Goal: Task Accomplishment & Management: Use online tool/utility

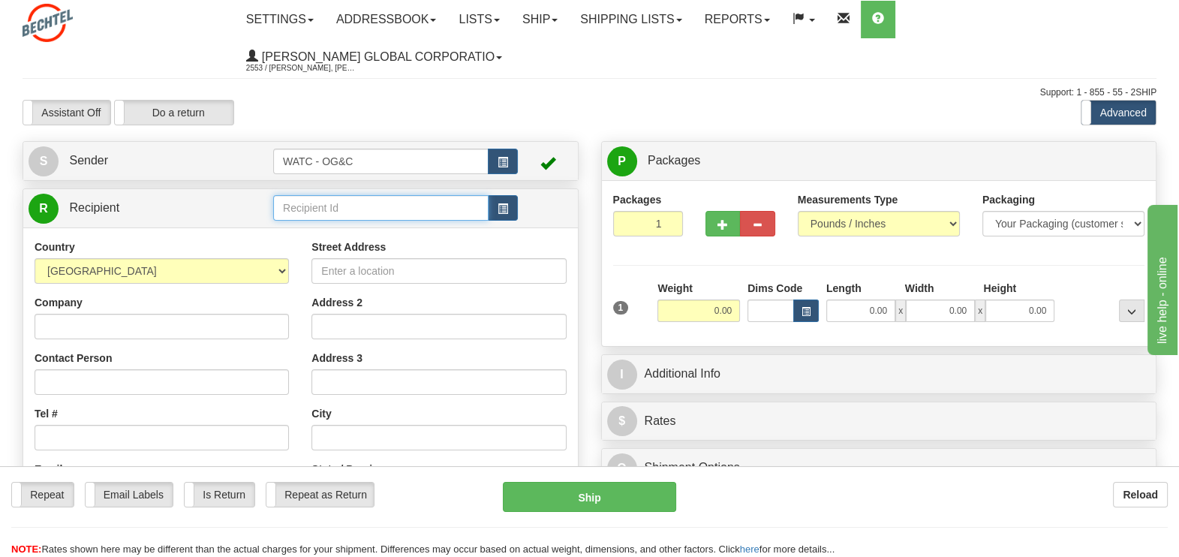
click at [380, 195] on input "text" at bounding box center [380, 208] width 215 height 26
click at [363, 197] on div "ROBERT FAUSETT" at bounding box center [378, 196] width 201 height 17
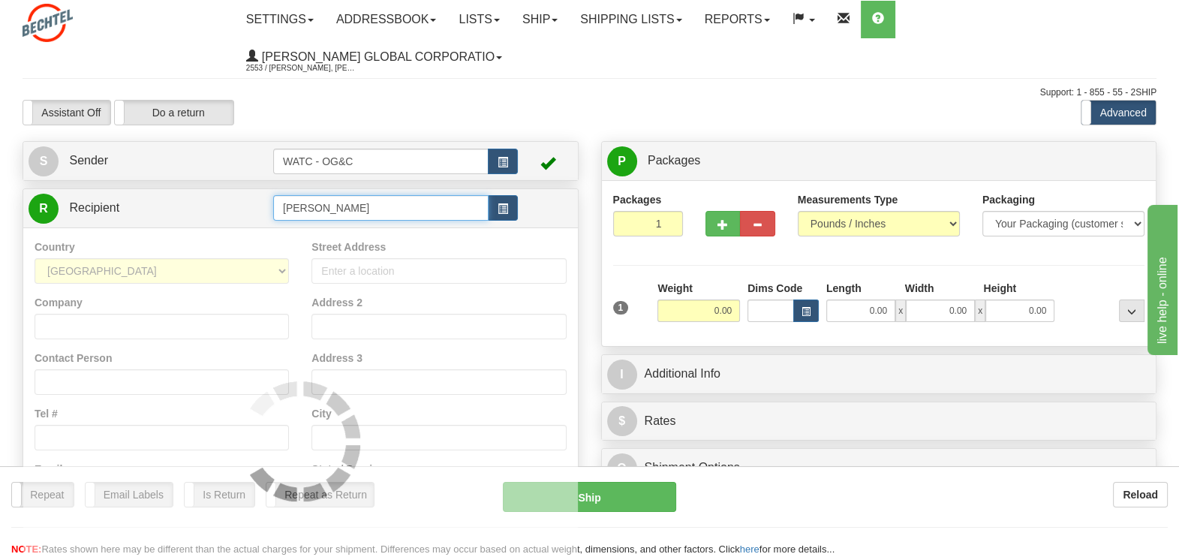
type input "ROBERT FAUSETT"
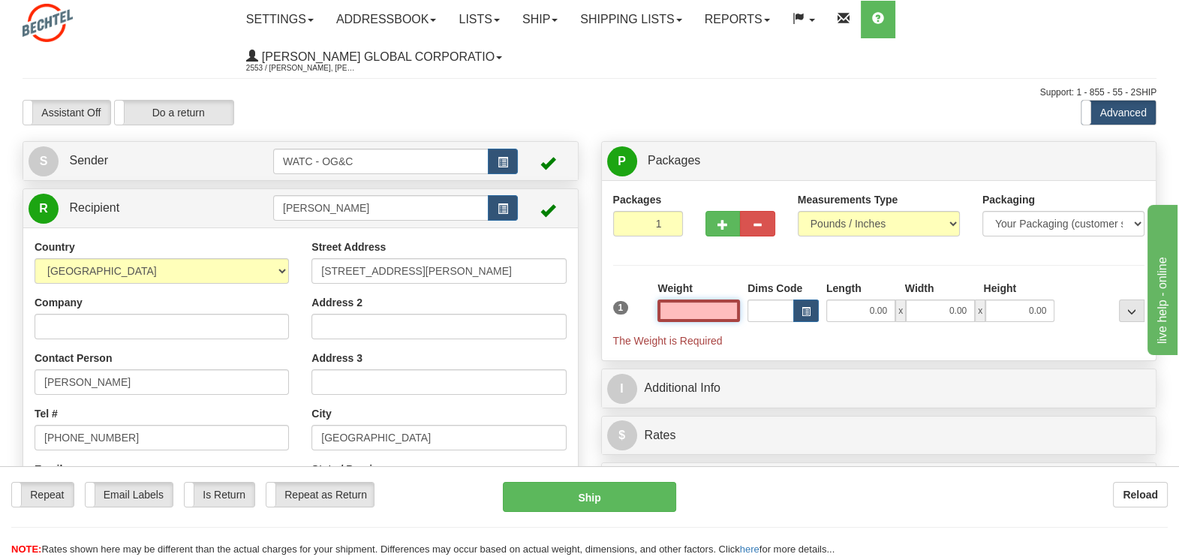
click at [728, 300] on input "text" at bounding box center [699, 311] width 83 height 23
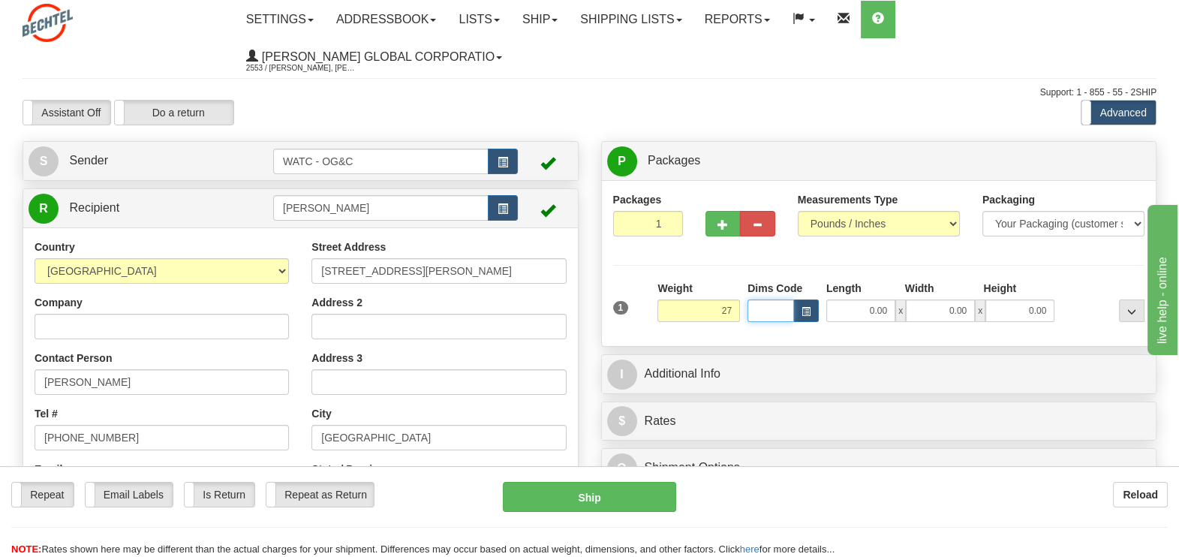
type input "27.00"
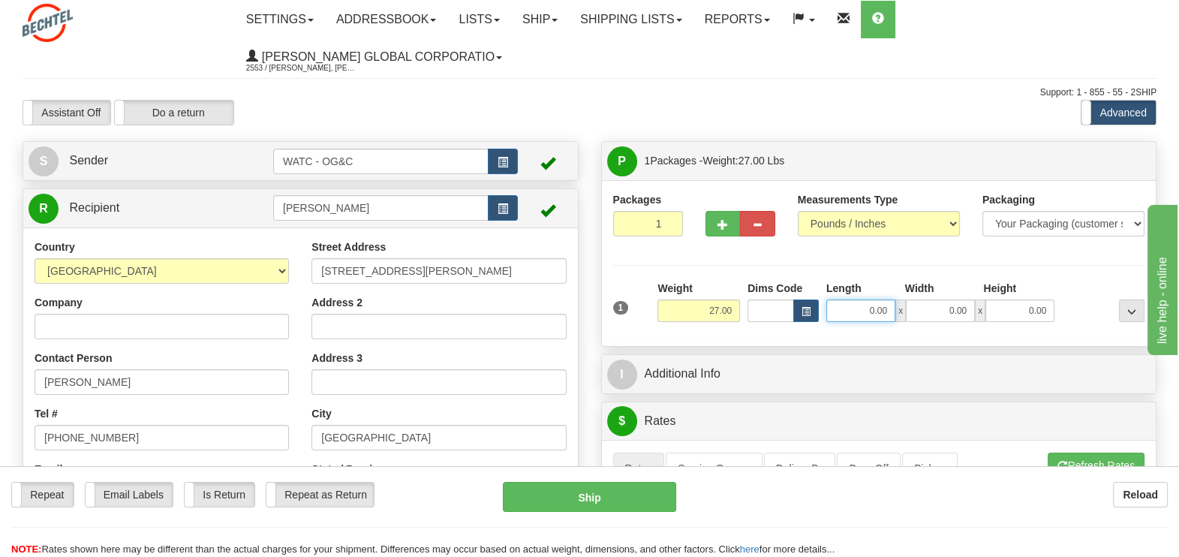
click at [884, 300] on input "0.00" at bounding box center [860, 311] width 69 height 23
type input "20.00"
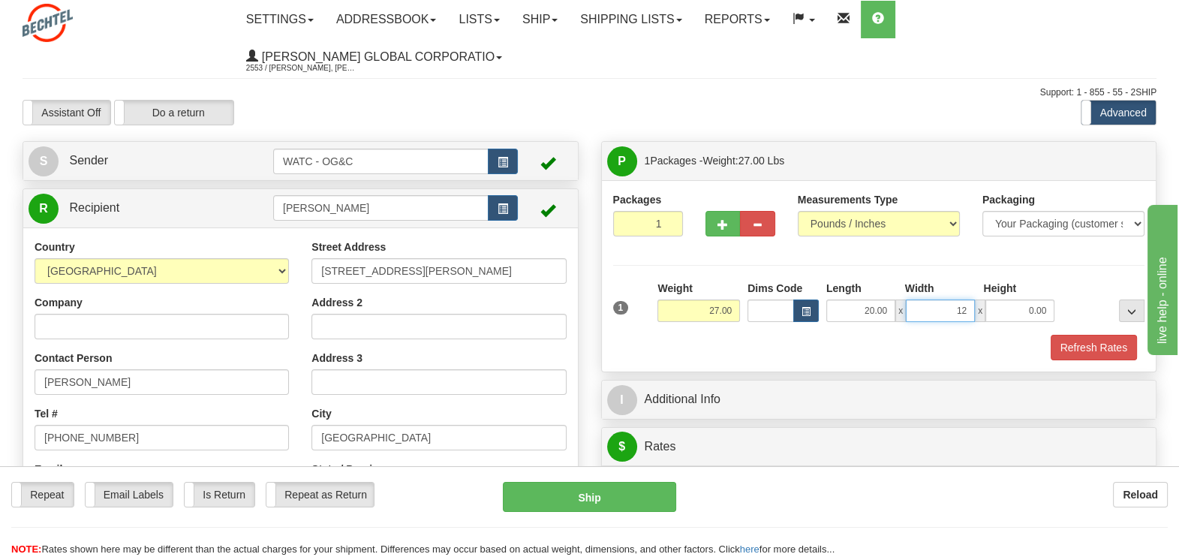
type input "12.00"
type input "32.00"
click at [1086, 335] on button "Refresh Rates" at bounding box center [1094, 348] width 86 height 26
click at [1086, 308] on div "Packages 1 1 Measurements Type" at bounding box center [879, 275] width 555 height 191
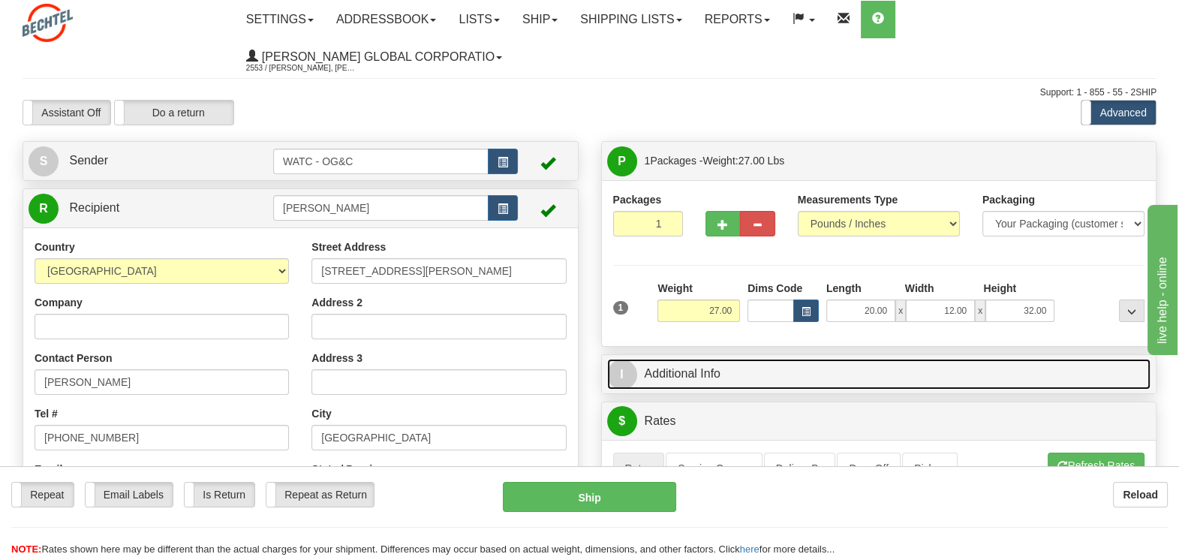
click at [669, 359] on link "I Additional Info" at bounding box center [879, 374] width 544 height 31
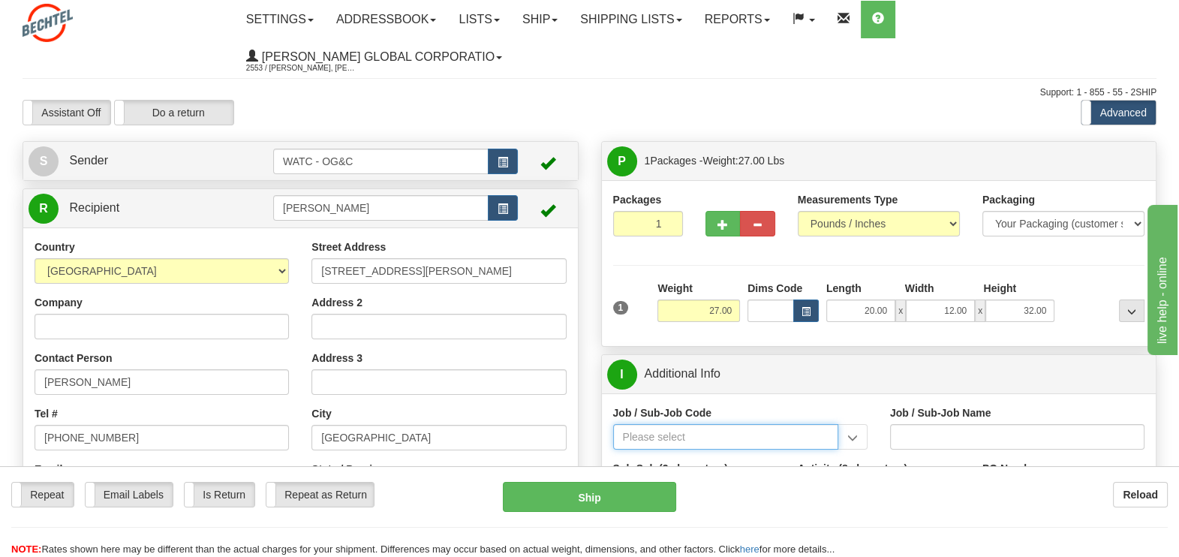
click at [672, 424] on input "Job / Sub-Job Code" at bounding box center [725, 437] width 225 height 26
type input "97826-240"
click at [769, 424] on input "Job / Sub-Job Code" at bounding box center [725, 437] width 225 height 26
click at [673, 471] on div "97826-110" at bounding box center [722, 479] width 211 height 17
type input "97826-110"
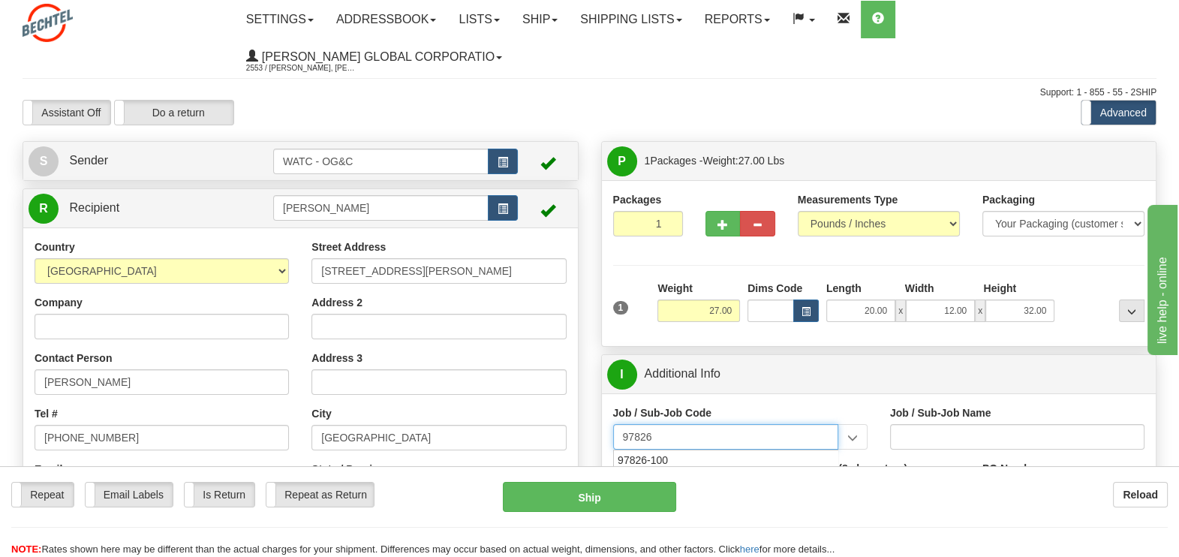
type input "TALENT GROWTH FUND - CORPORATE PC TRAINING WORKSH"
type input "97826-110"
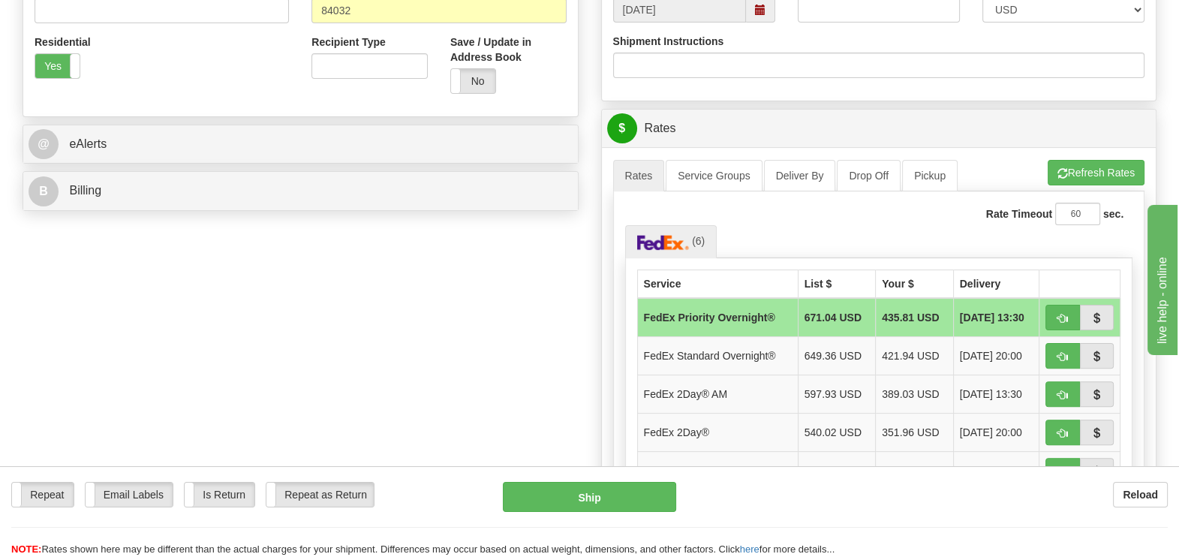
scroll to position [469, 0]
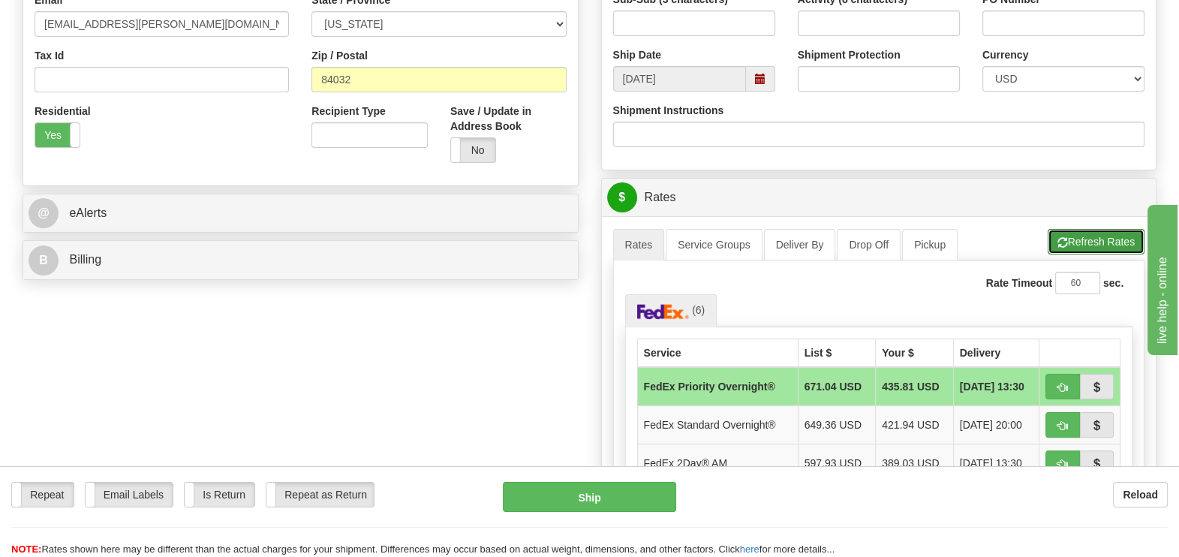
click at [1127, 229] on button "Refresh Rates" at bounding box center [1096, 242] width 97 height 26
click at [0, 0] on button "Cancel Rating" at bounding box center [0, 0] width 0 height 0
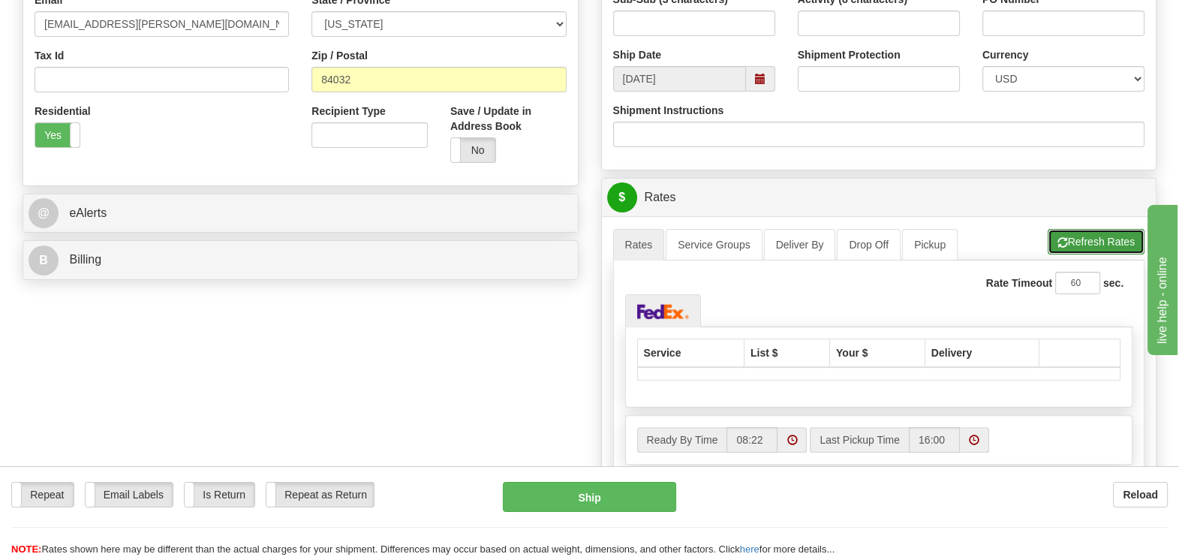
click at [1070, 229] on button "Refresh Rates" at bounding box center [1096, 242] width 97 height 26
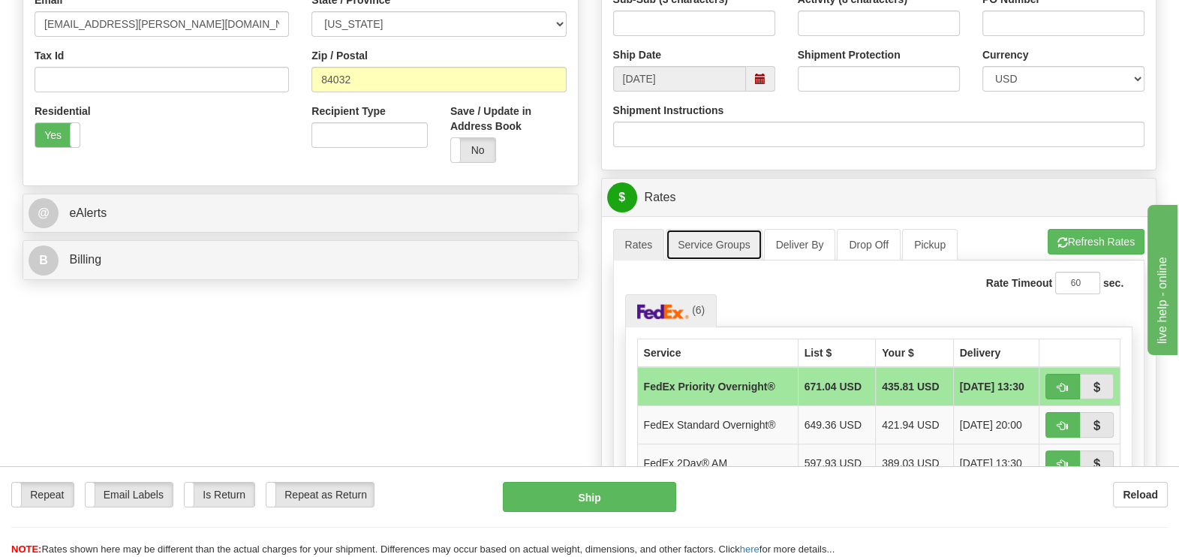
click at [728, 229] on link "Service Groups" at bounding box center [714, 245] width 96 height 32
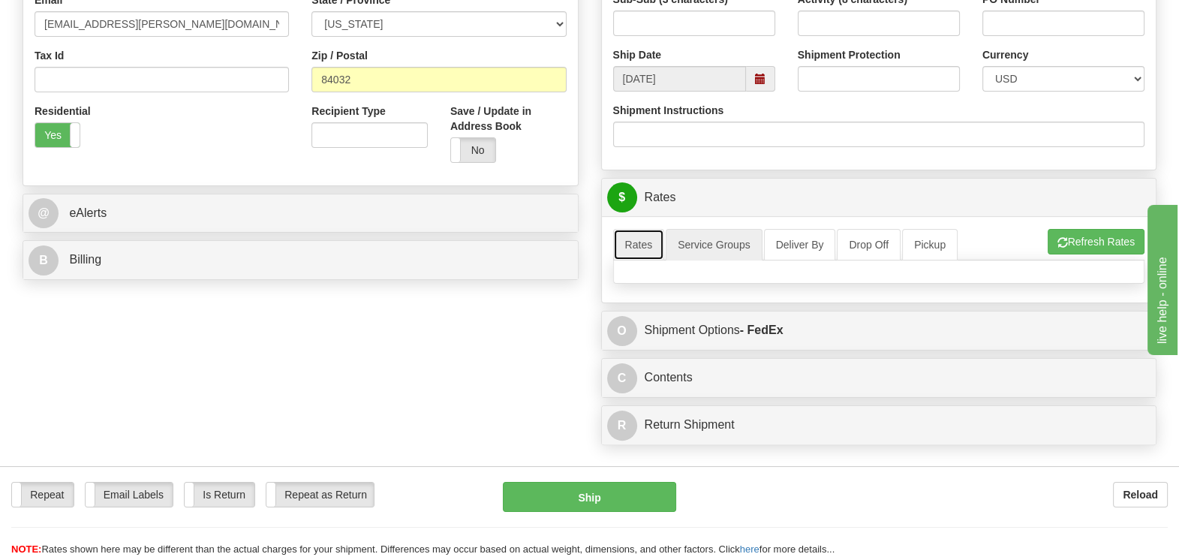
click at [649, 229] on link "Rates" at bounding box center [639, 245] width 52 height 32
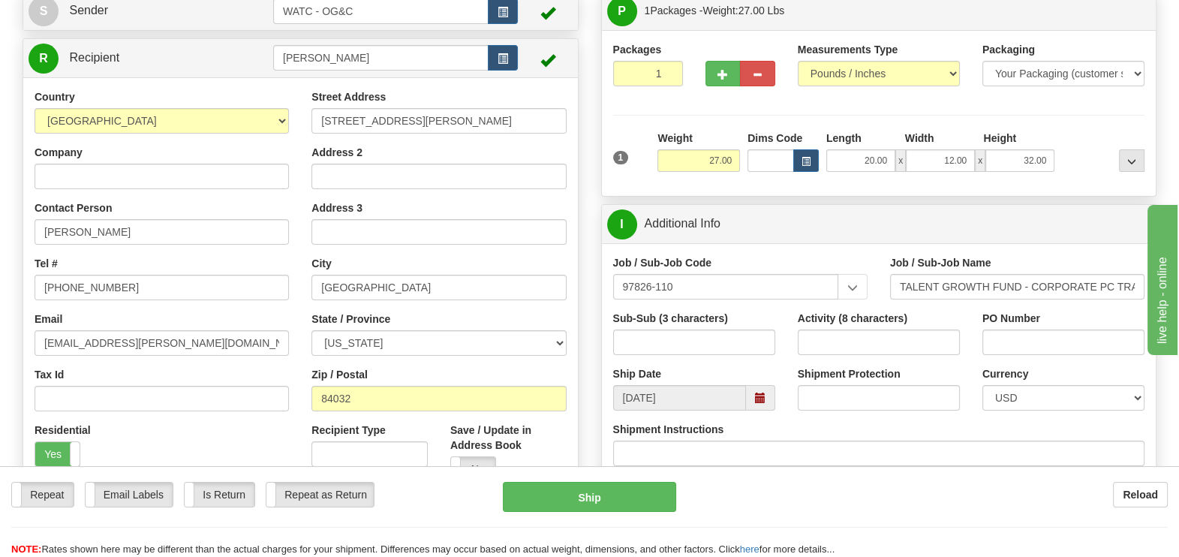
scroll to position [93, 0]
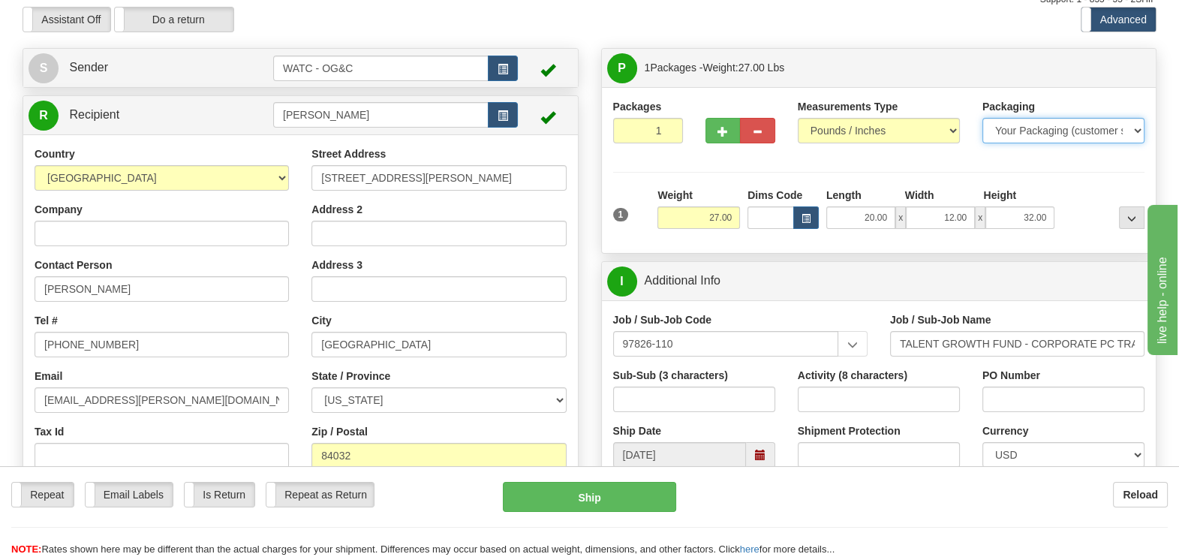
click at [1134, 118] on select "Your Packaging (customer supplied) Envelope (carrier supplied) Pack (carrier su…" at bounding box center [1064, 131] width 162 height 26
click at [983, 118] on select "Your Packaging (customer supplied) Envelope (carrier supplied) Pack (carrier su…" at bounding box center [1064, 131] width 162 height 26
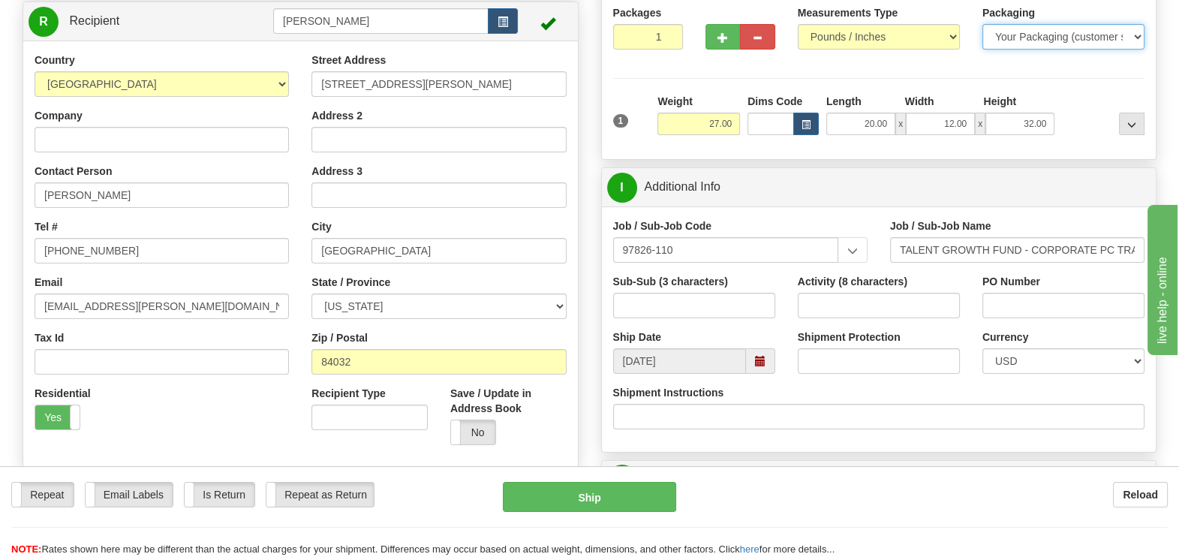
scroll to position [281, 0]
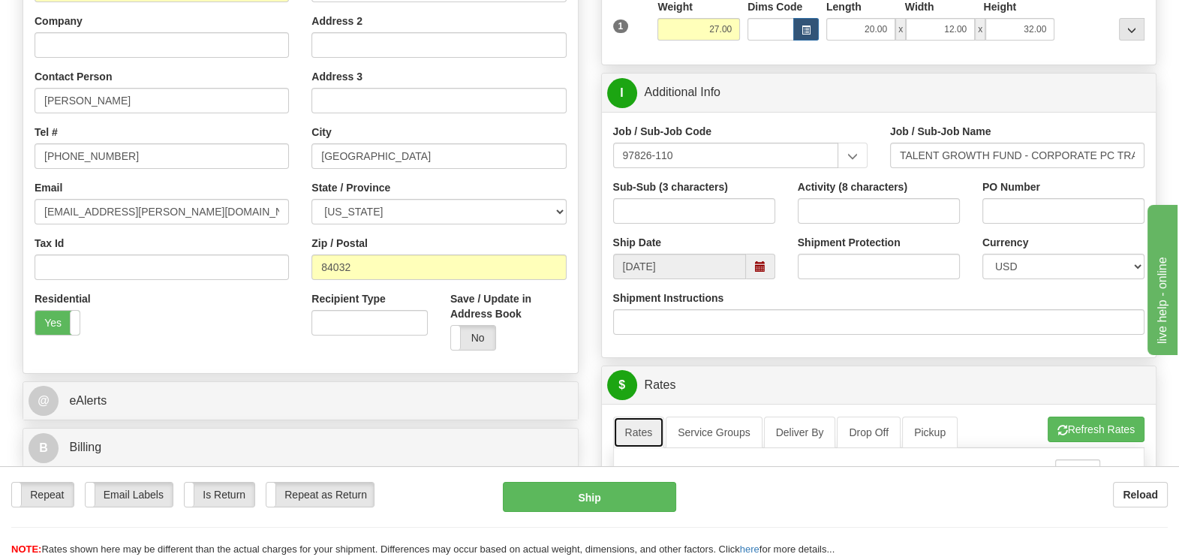
click at [646, 417] on link "Rates" at bounding box center [639, 433] width 52 height 32
click at [647, 417] on link "Rates" at bounding box center [639, 433] width 52 height 32
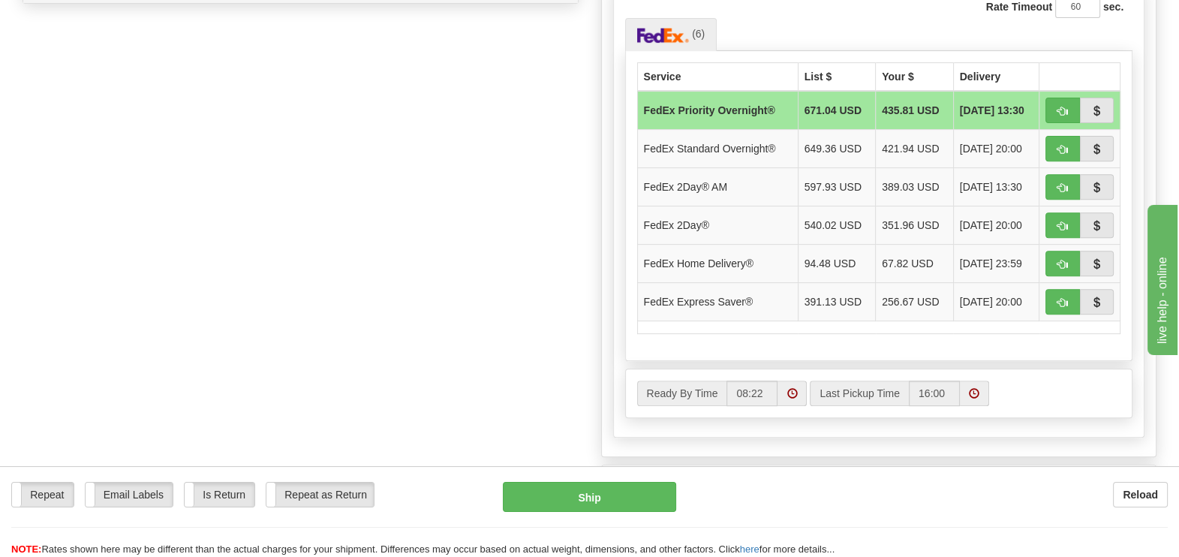
scroll to position [1139, 0]
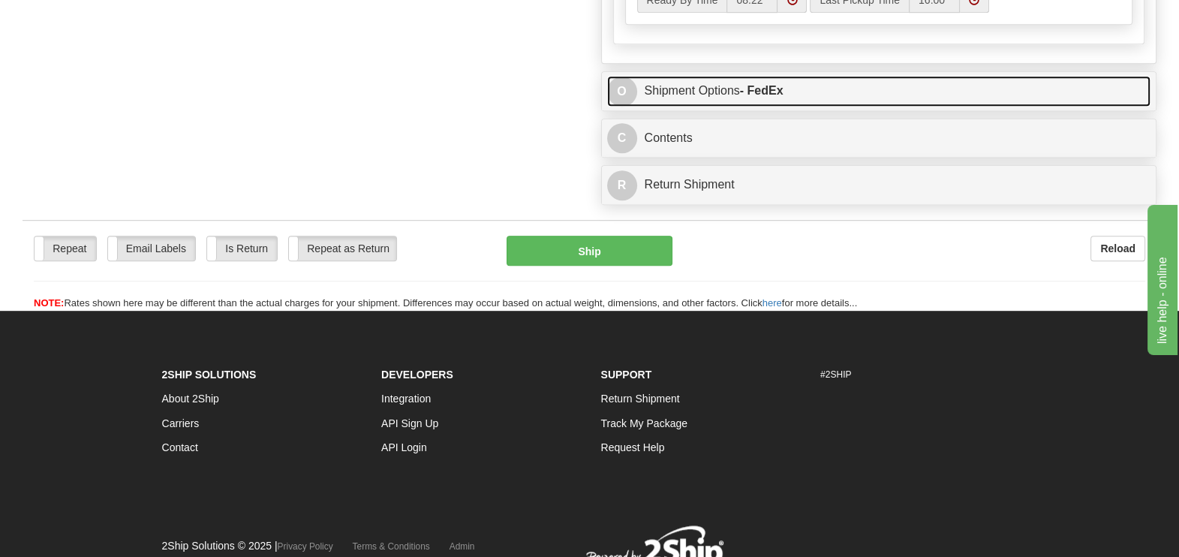
click at [622, 77] on span "O" at bounding box center [622, 92] width 30 height 30
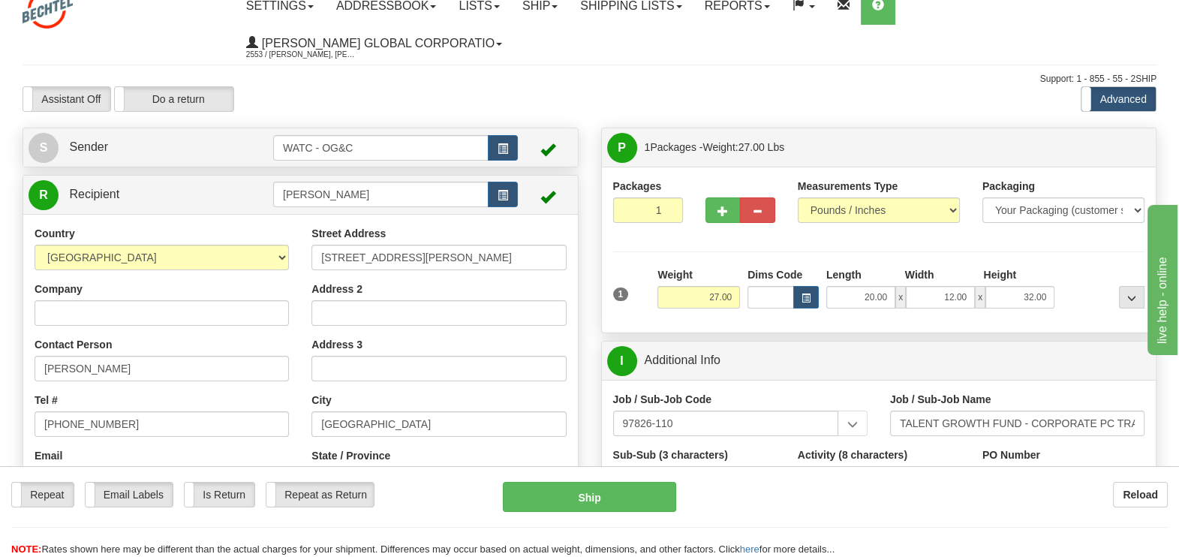
scroll to position [13, 0]
click at [1137, 287] on button "..." at bounding box center [1132, 298] width 26 height 23
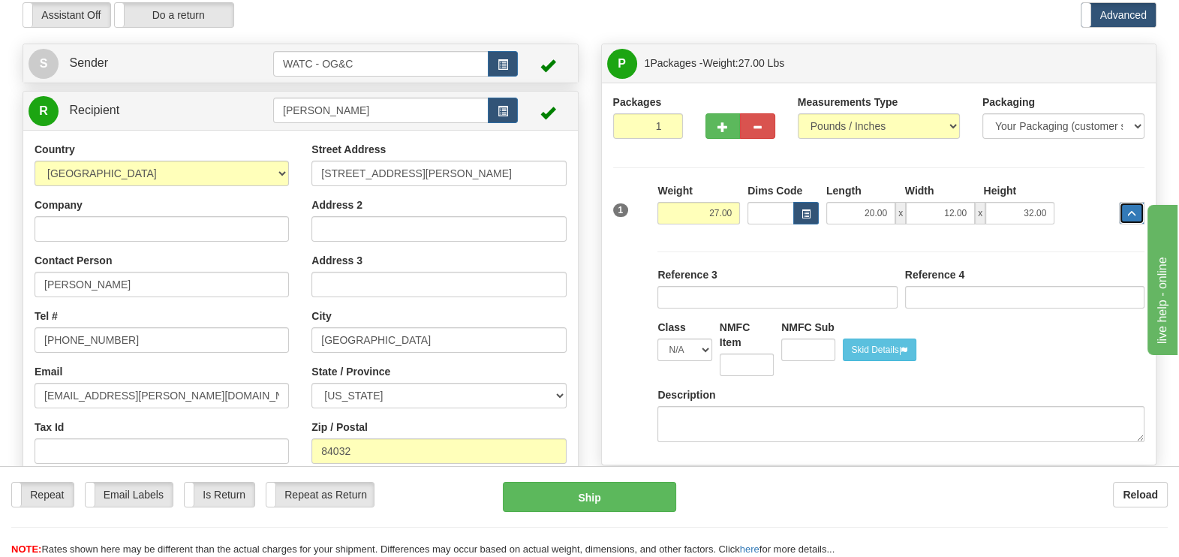
scroll to position [0, 0]
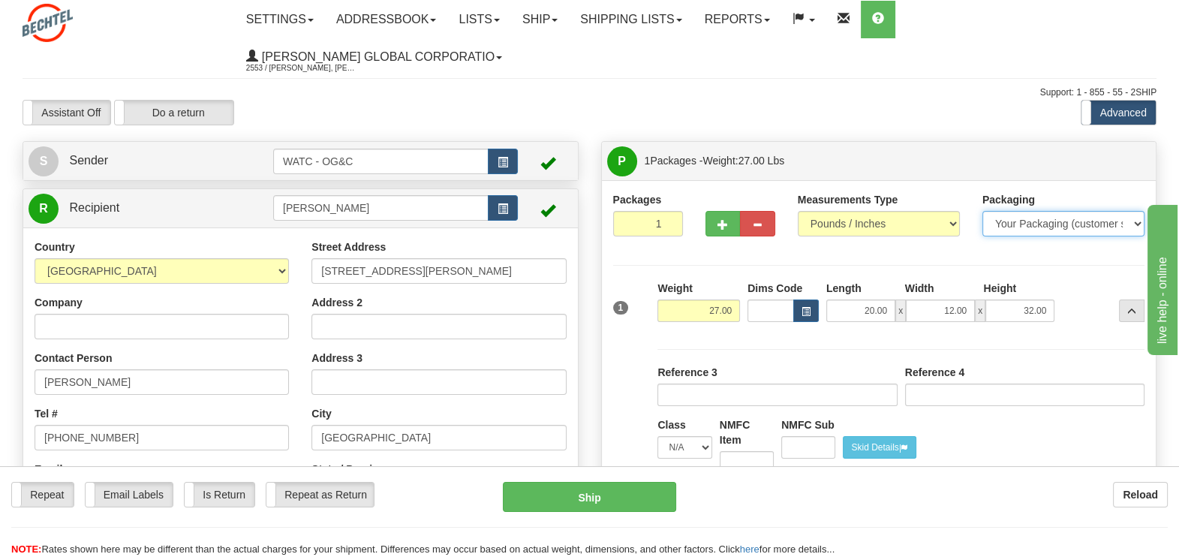
click at [1137, 211] on select "Your Packaging (customer supplied) Envelope (carrier supplied) Pack (carrier su…" at bounding box center [1064, 224] width 162 height 26
click at [983, 211] on select "Your Packaging (customer supplied) Envelope (carrier supplied) Pack (carrier su…" at bounding box center [1064, 224] width 162 height 26
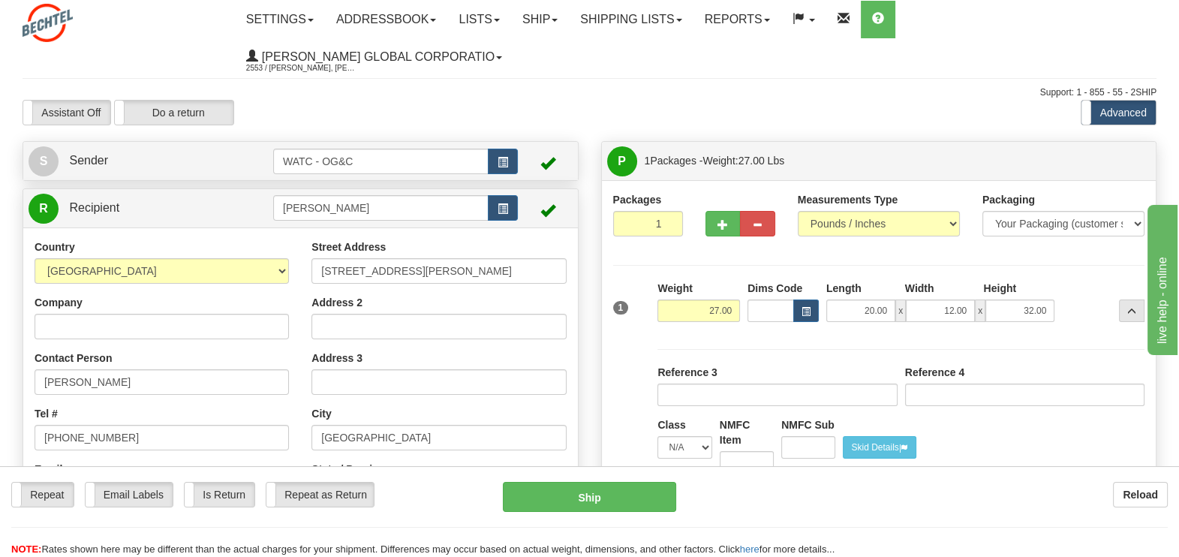
click at [1061, 218] on div "Packages 1 1 Measurements Type" at bounding box center [879, 371] width 532 height 359
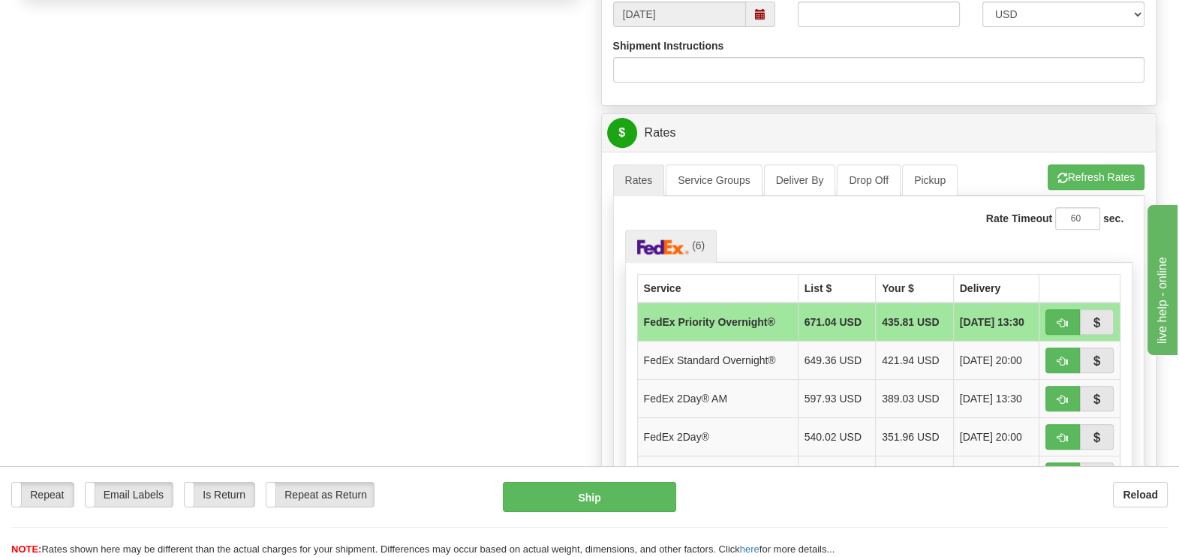
scroll to position [938, 0]
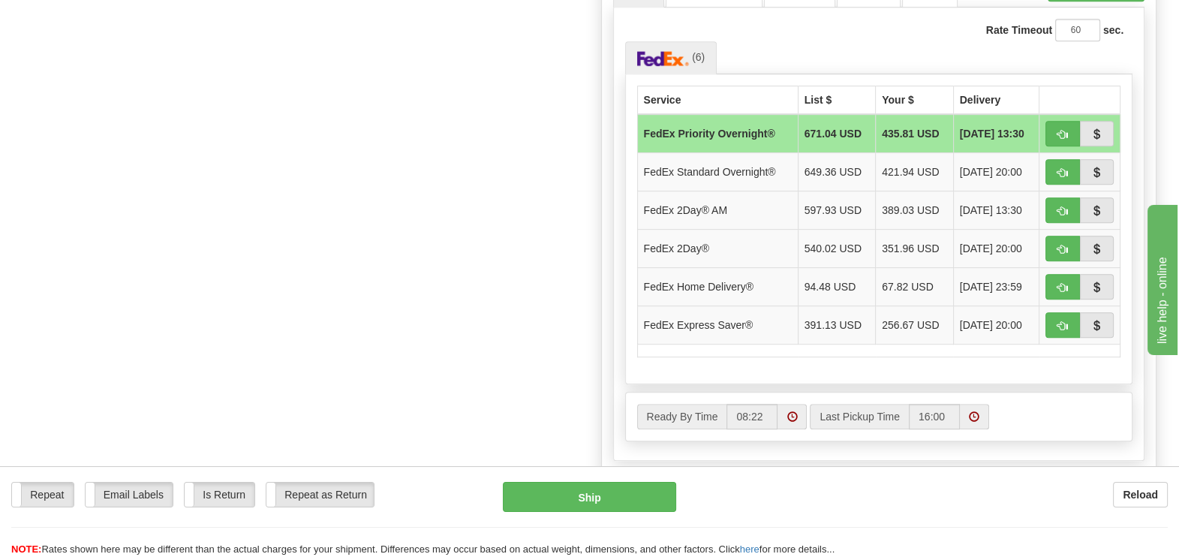
click at [1070, 344] on td at bounding box center [878, 350] width 483 height 13
click at [1138, 326] on div "Rate Timeout 60 sec. (6) Carrier Service List $ Your $ Delivery «" at bounding box center [879, 234] width 532 height 453
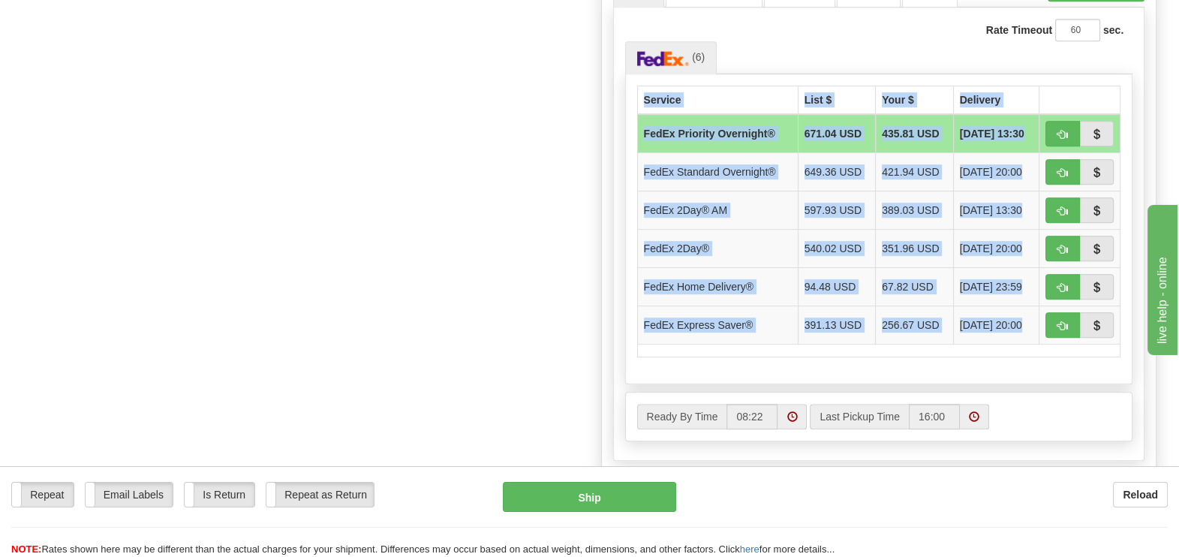
click at [1138, 326] on div "Rate Timeout 60 sec. (6) Carrier Service List $ Your $ Delivery «" at bounding box center [879, 234] width 532 height 453
click at [1082, 318] on div "Service List $ Your $ Delivery FedEx Priority Overnight® 671.04 USD 435.81 USD …" at bounding box center [879, 229] width 508 height 310
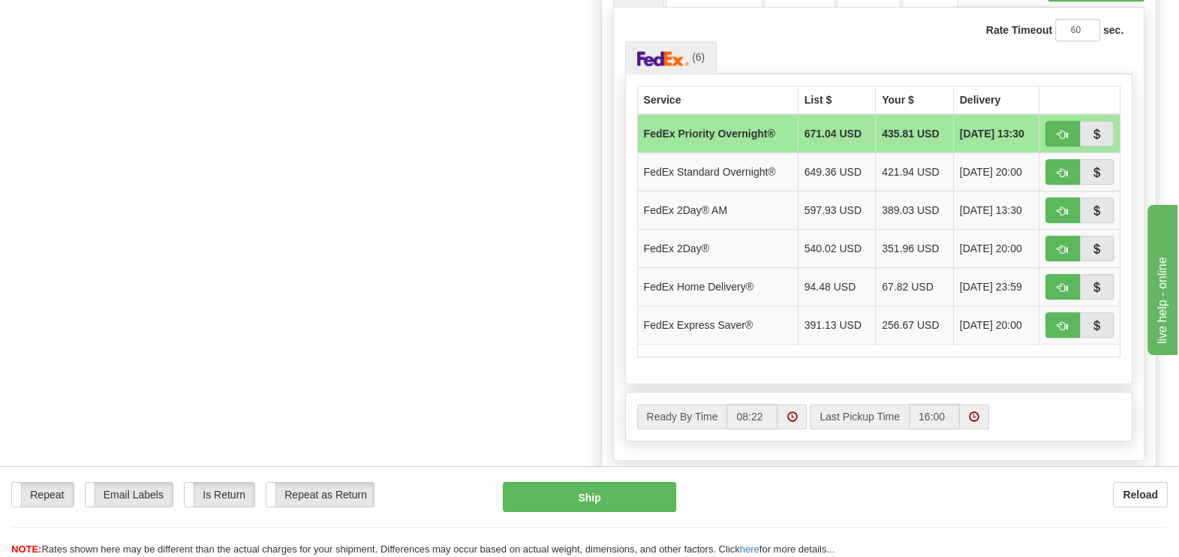
click at [1082, 318] on div "Service List $ Your $ Delivery FedEx Priority Overnight® 671.04 USD 435.81 USD …" at bounding box center [879, 229] width 508 height 310
click at [706, 319] on div "Service List $ Your $ Delivery FedEx Priority Overnight® 671.04 USD 435.81 USD …" at bounding box center [879, 229] width 508 height 310
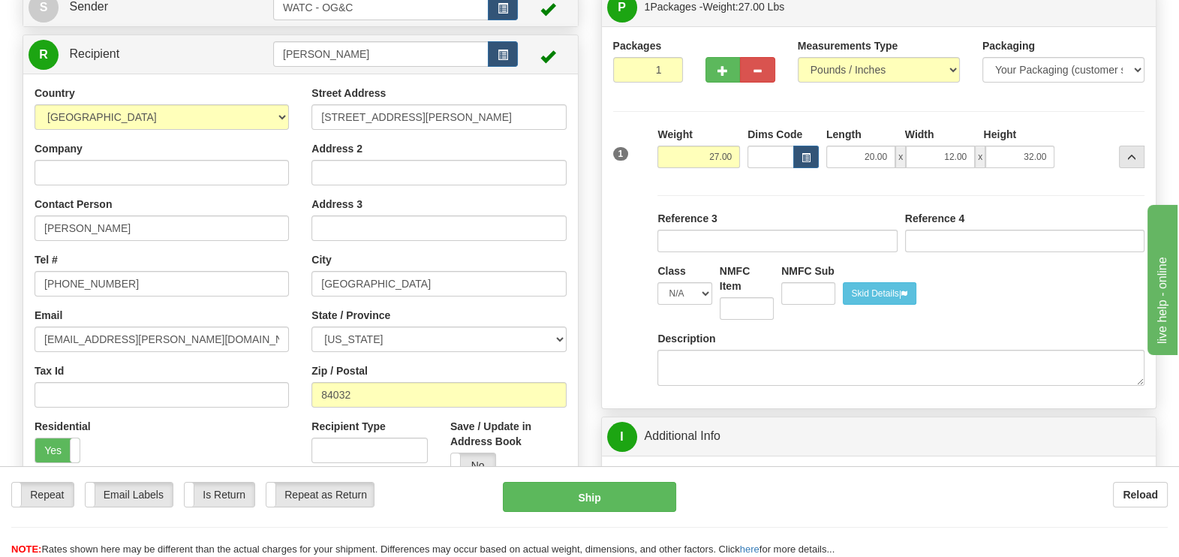
scroll to position [0, 0]
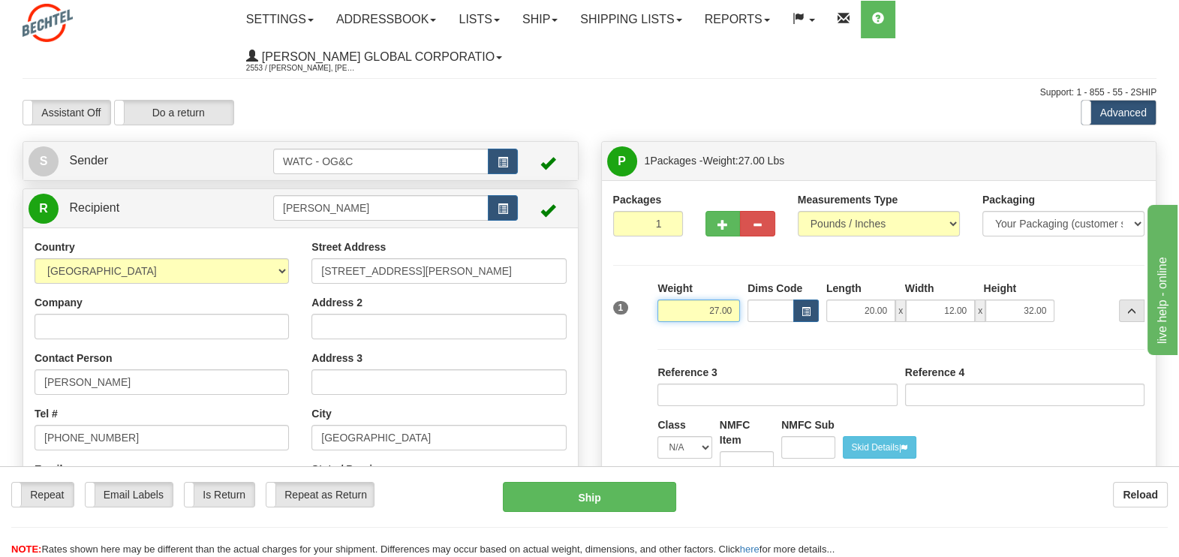
click at [724, 300] on input "27.00" at bounding box center [699, 311] width 83 height 23
type input "50.00"
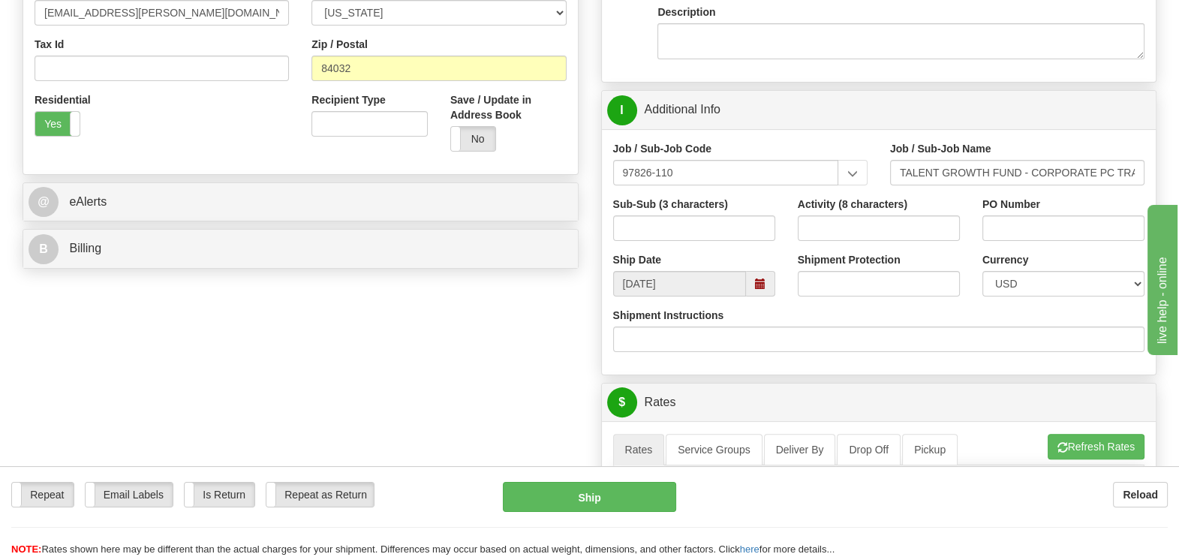
scroll to position [656, 0]
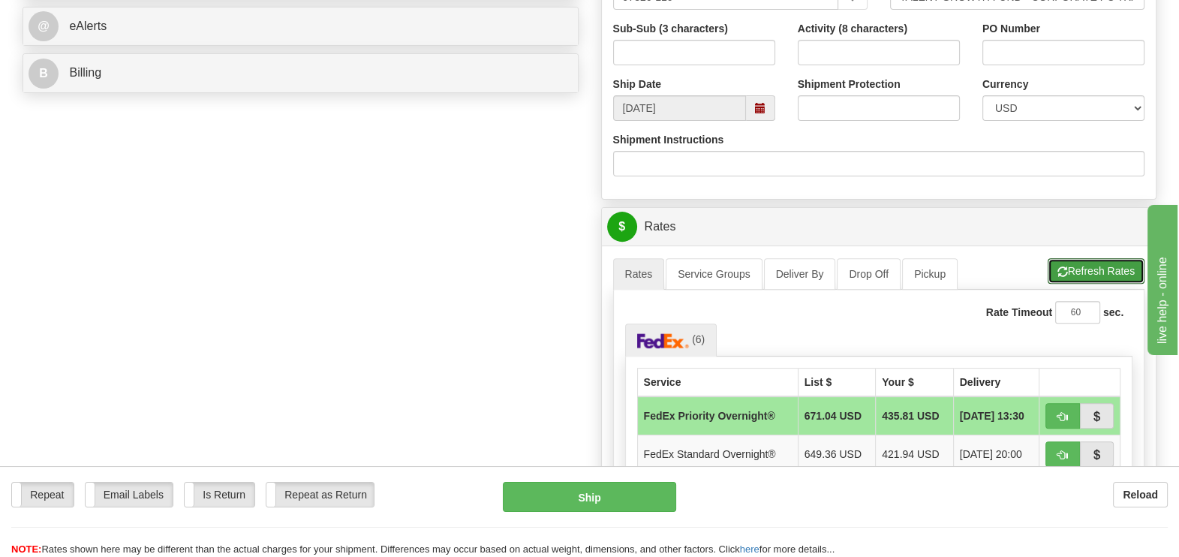
click at [1092, 258] on button "Refresh Rates" at bounding box center [1096, 271] width 97 height 26
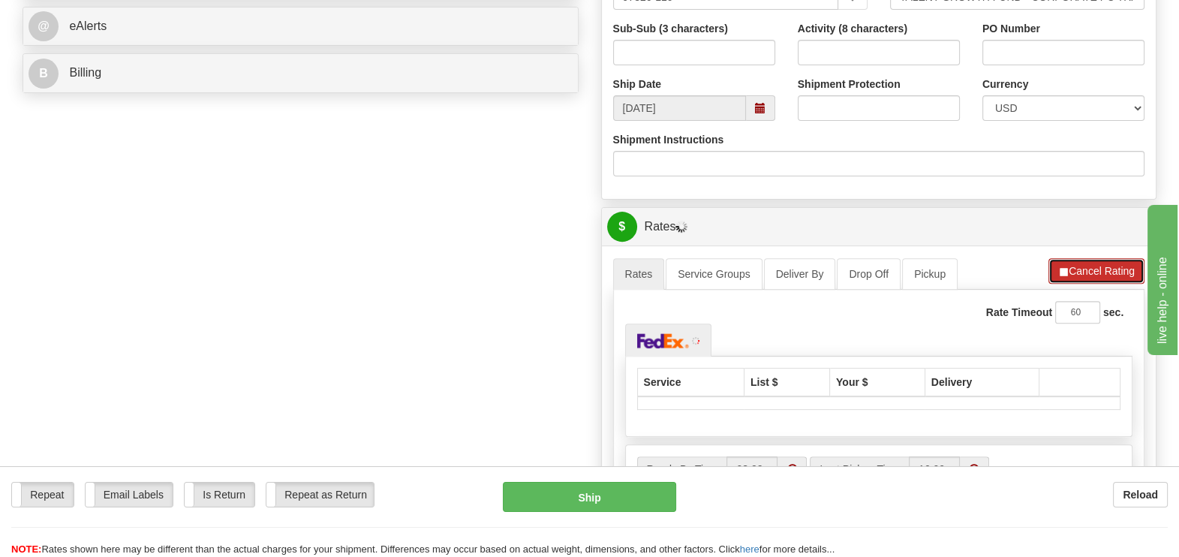
click at [1092, 258] on button "Cancel Rating" at bounding box center [1097, 271] width 96 height 26
click at [0, 0] on button "Refresh Rates" at bounding box center [0, 0] width 0 height 0
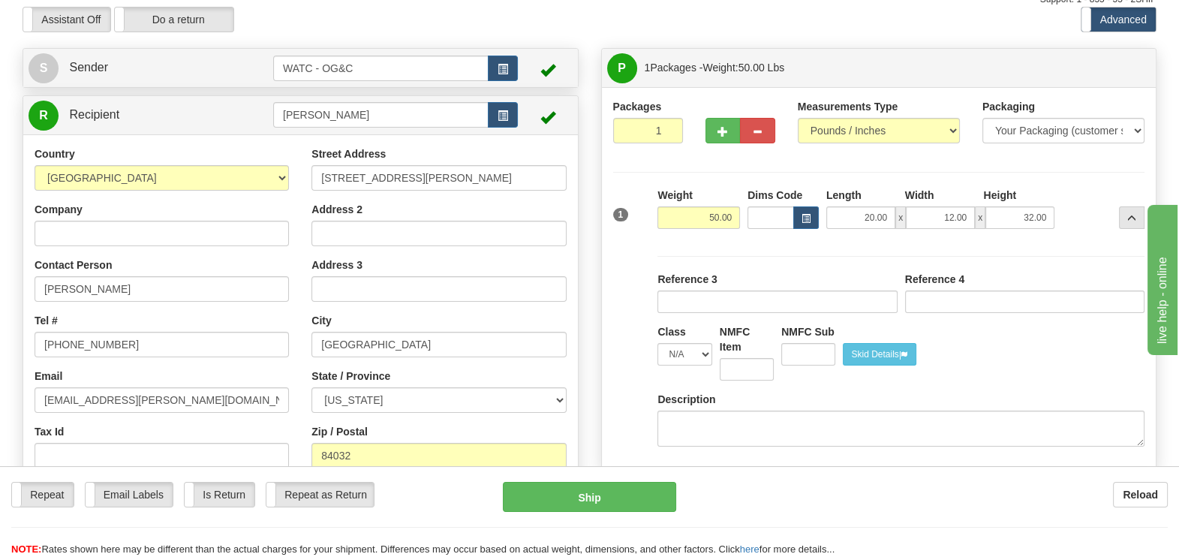
scroll to position [0, 0]
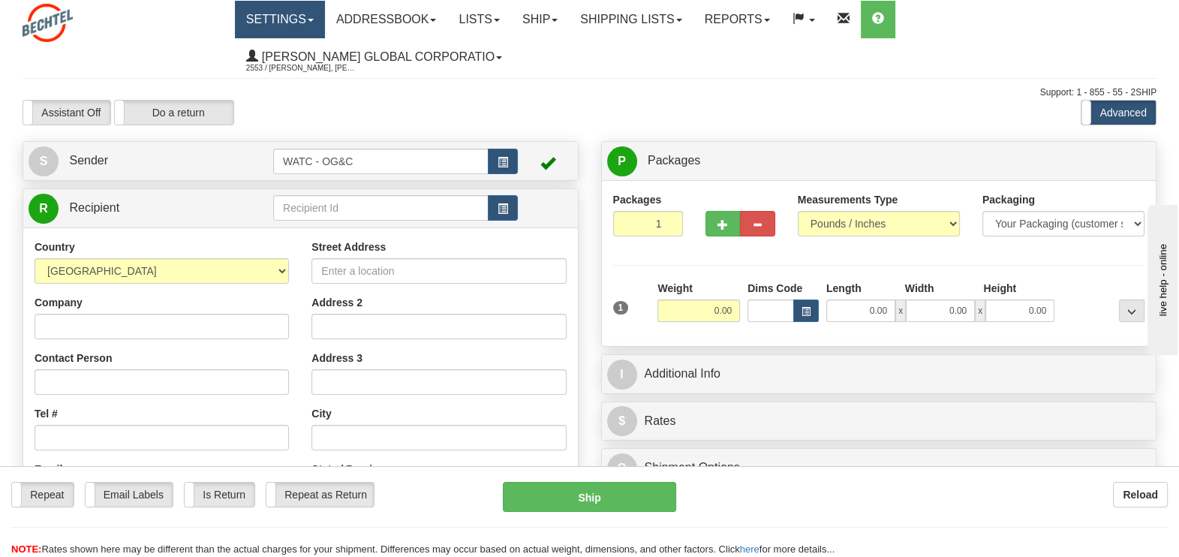
click at [321, 16] on link "Settings" at bounding box center [280, 20] width 90 height 38
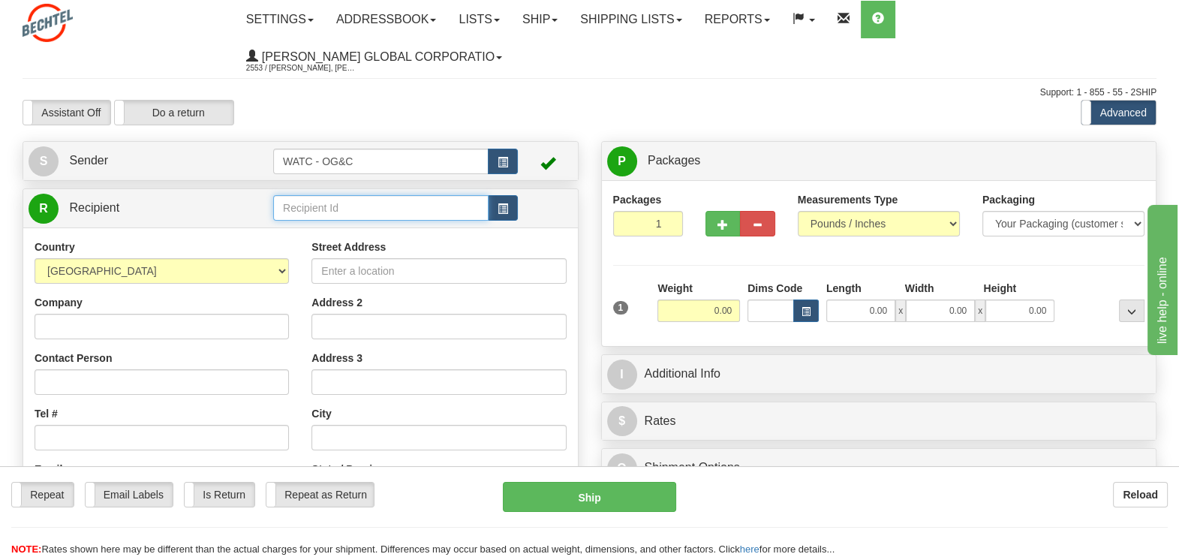
click at [413, 195] on input "text" at bounding box center [380, 208] width 215 height 26
click at [388, 192] on div "ROBERT FAUSETT" at bounding box center [378, 196] width 201 height 17
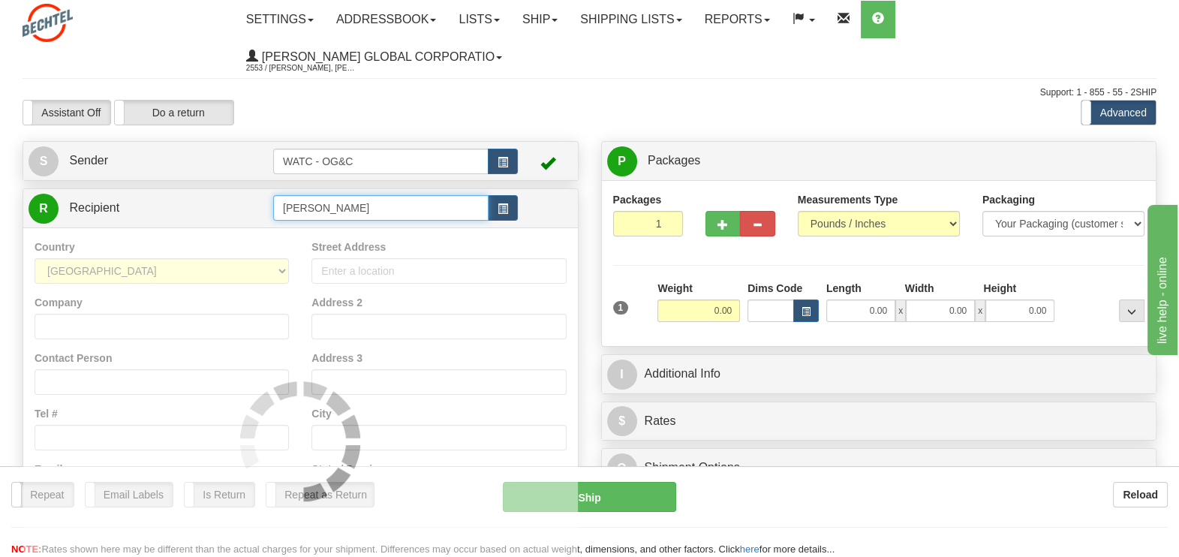
type input "ROBERT FAUSETT"
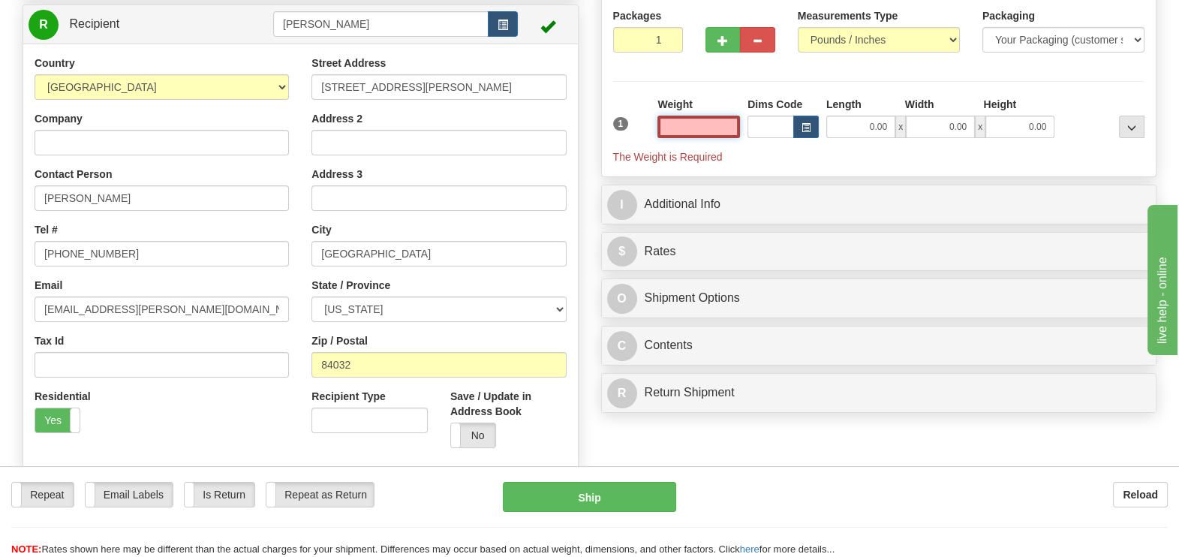
scroll to position [187, 0]
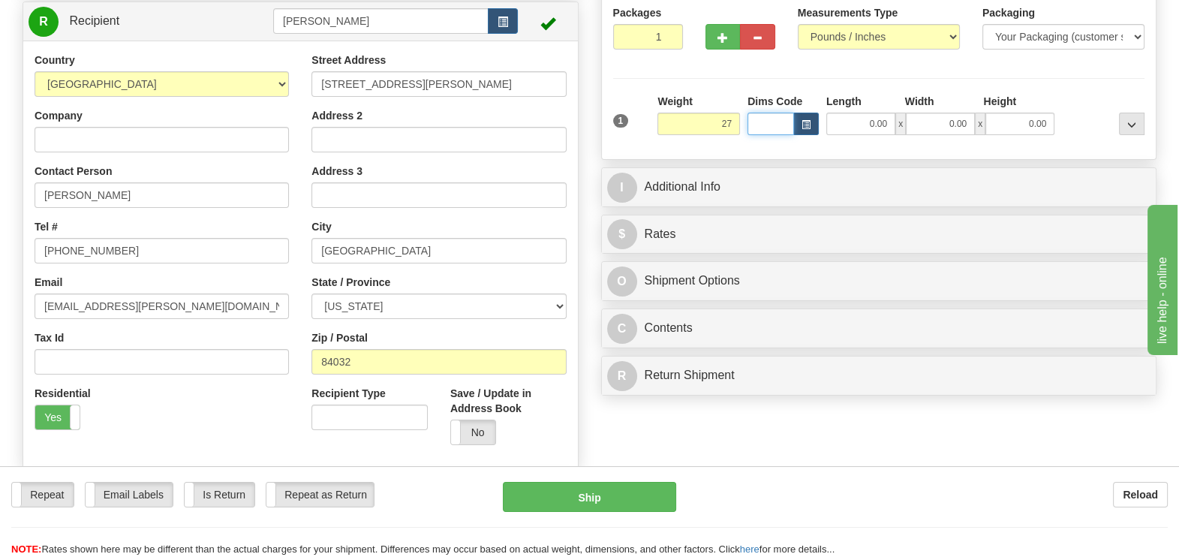
type input "27.00"
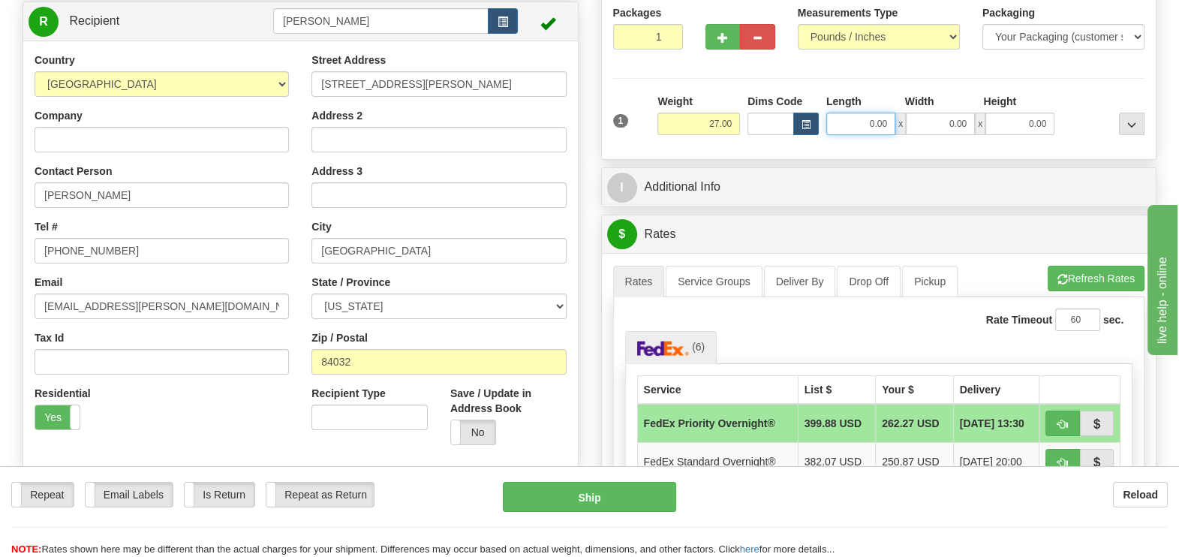
click at [895, 113] on input "0.00" at bounding box center [860, 124] width 69 height 23
type input "20.00"
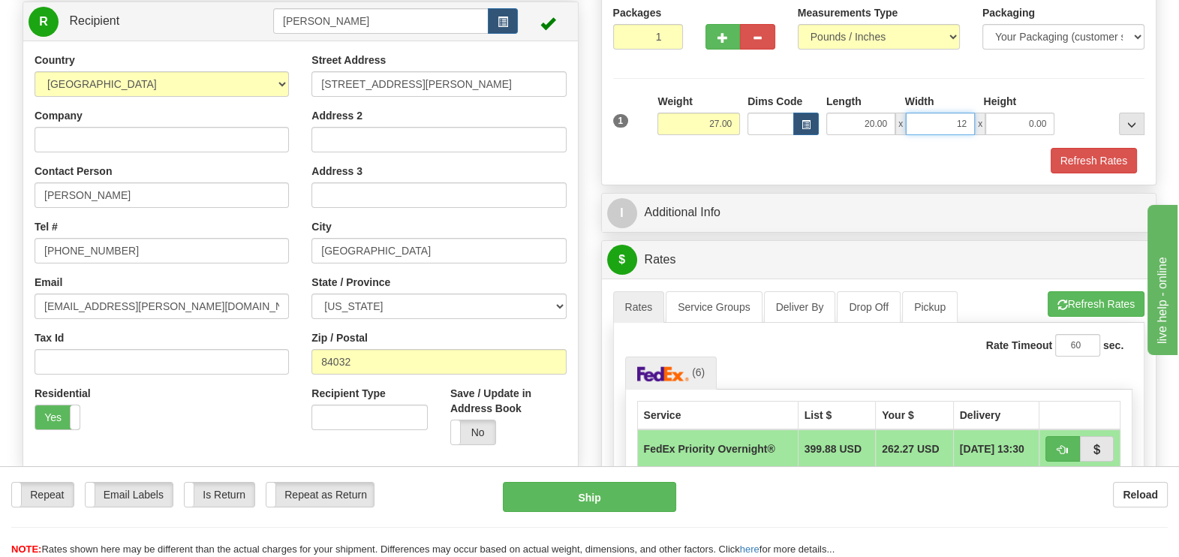
type input "12.00"
type input "32.00"
click at [1086, 148] on button "Refresh Rates" at bounding box center [1094, 161] width 86 height 26
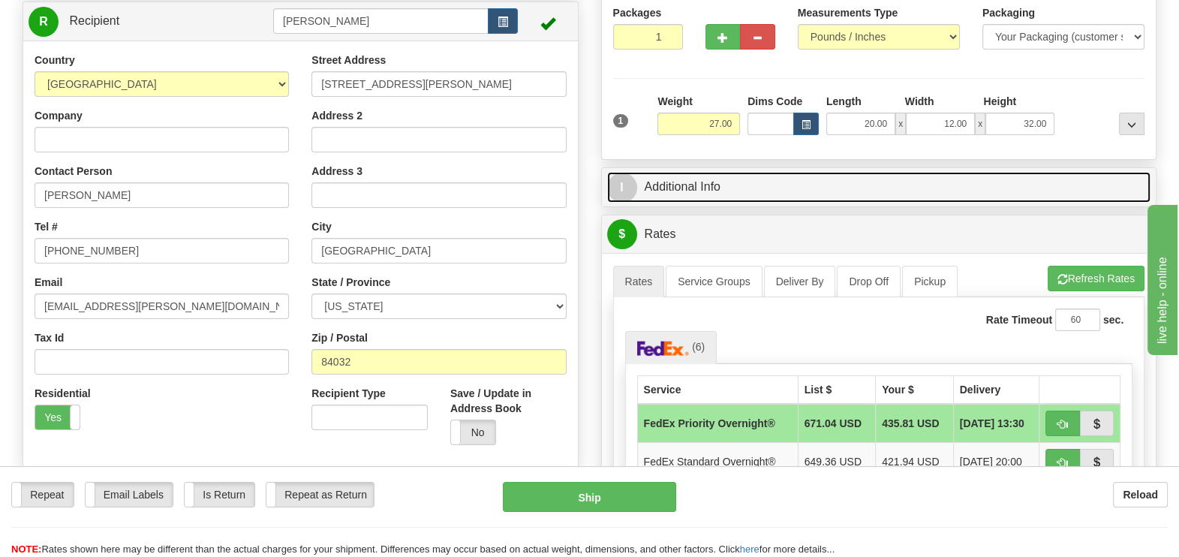
click at [653, 172] on link "I Additional Info" at bounding box center [879, 187] width 544 height 31
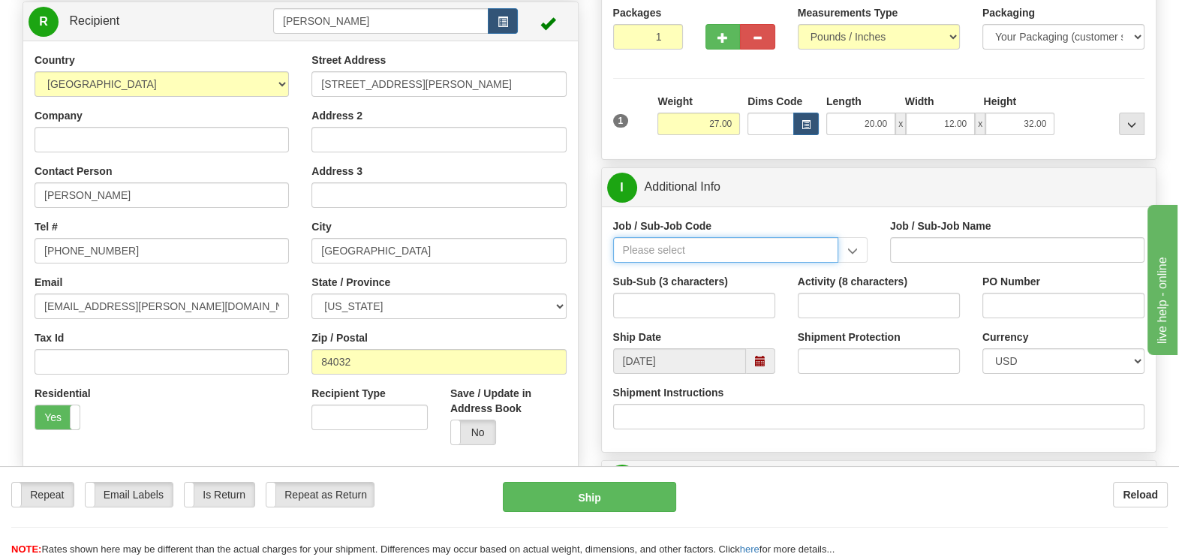
click at [672, 237] on input "Job / Sub-Job Code" at bounding box center [725, 250] width 225 height 26
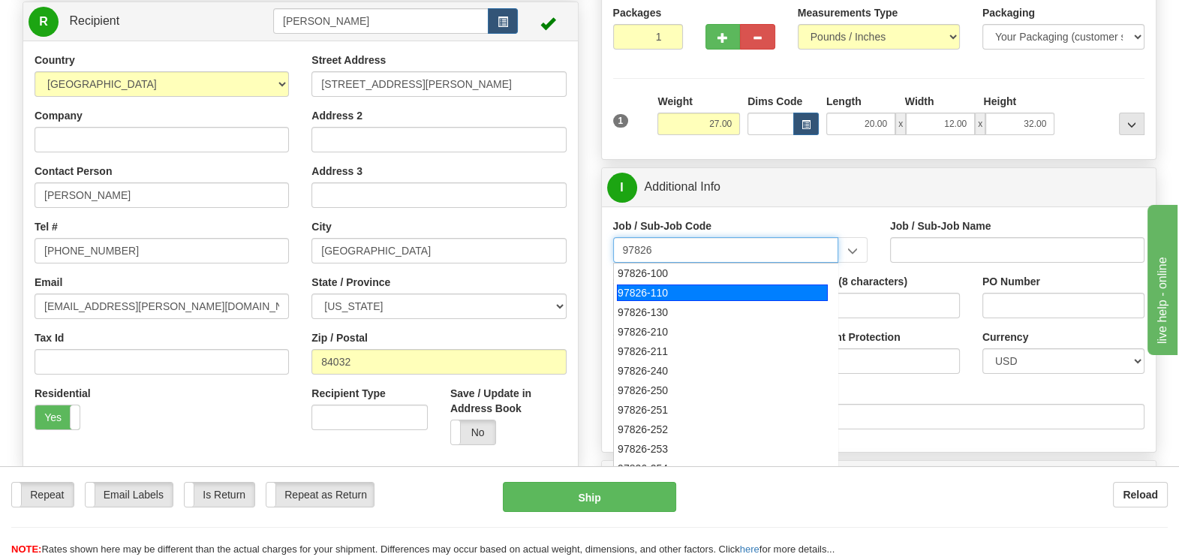
click at [632, 284] on div "97826-110" at bounding box center [722, 292] width 211 height 17
type input "97826-110"
type input "TALENT GROWTH FUND - CORPORATE PC TRAINING WORKSH"
type input "97826-110"
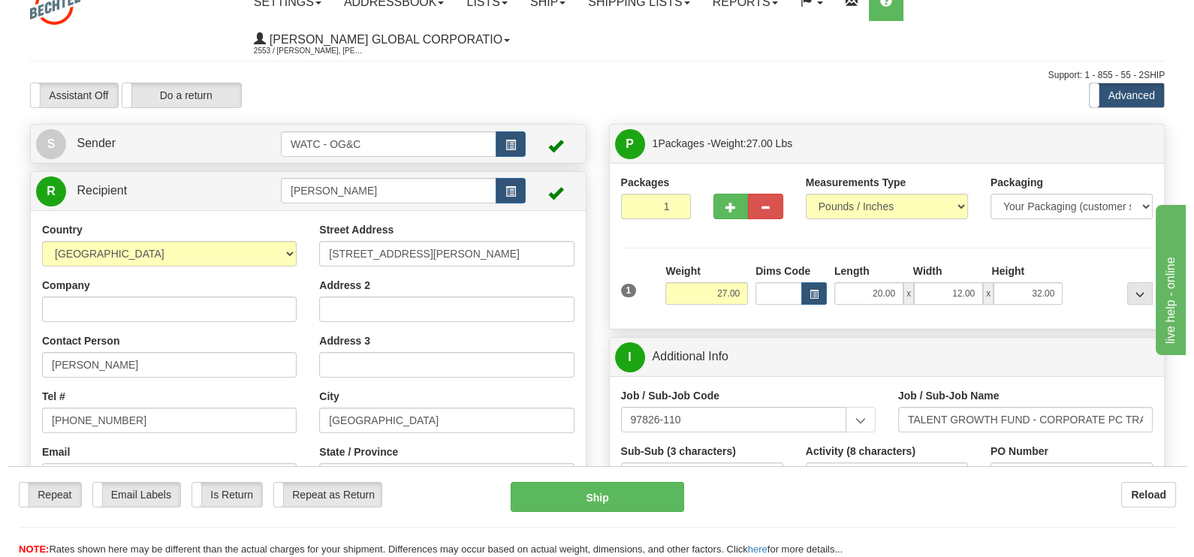
scroll to position [0, 0]
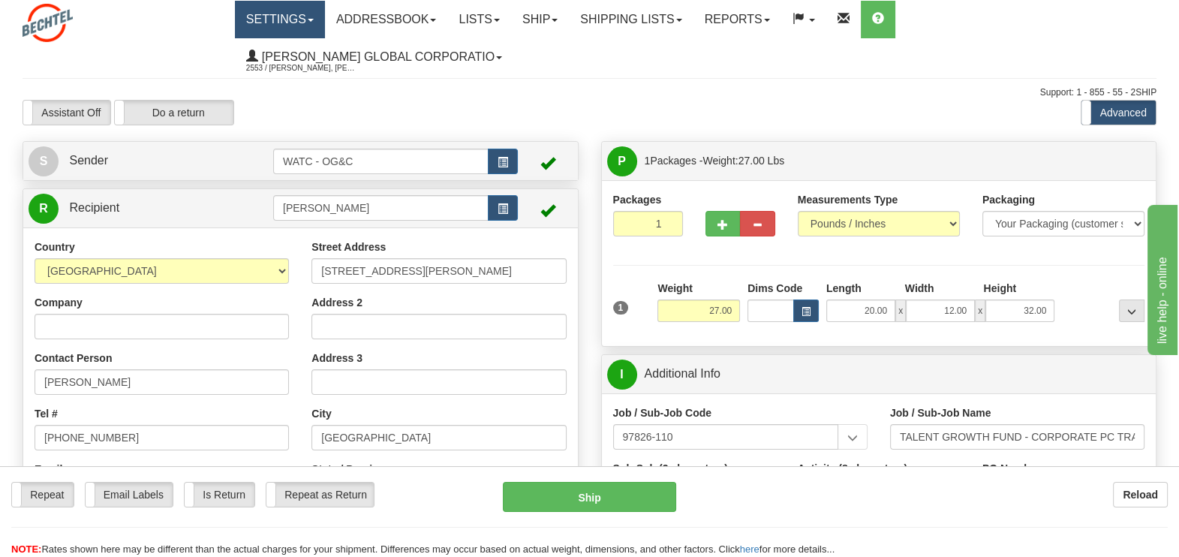
click at [322, 20] on link "Settings" at bounding box center [280, 20] width 90 height 38
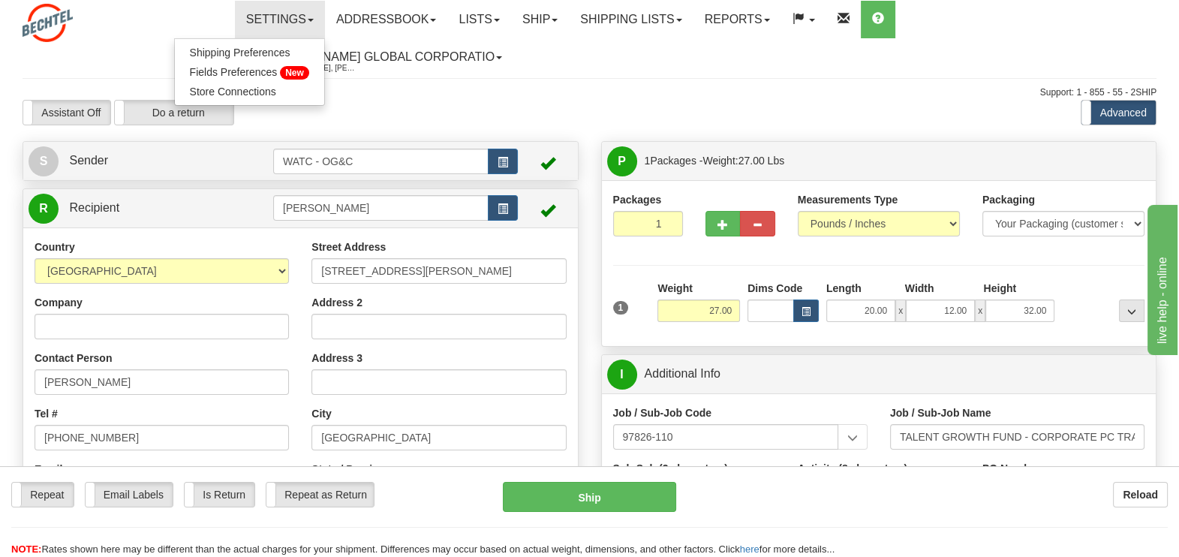
click at [1128, 101] on label "Advanced" at bounding box center [1119, 113] width 74 height 24
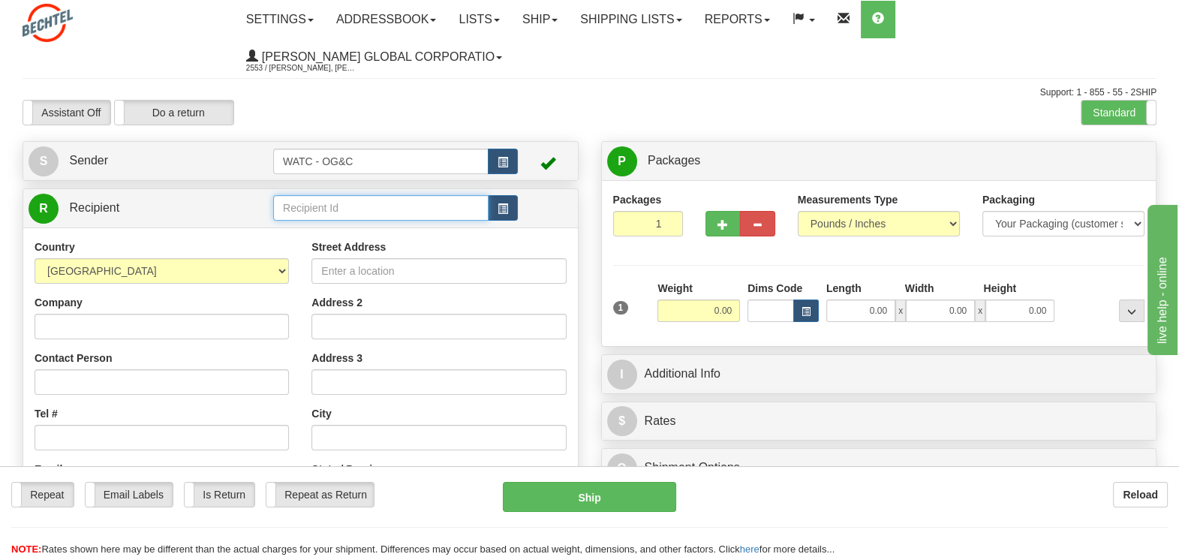
click at [327, 195] on input "text" at bounding box center [380, 208] width 215 height 26
click at [323, 194] on div "[PERSON_NAME]" at bounding box center [378, 196] width 201 height 17
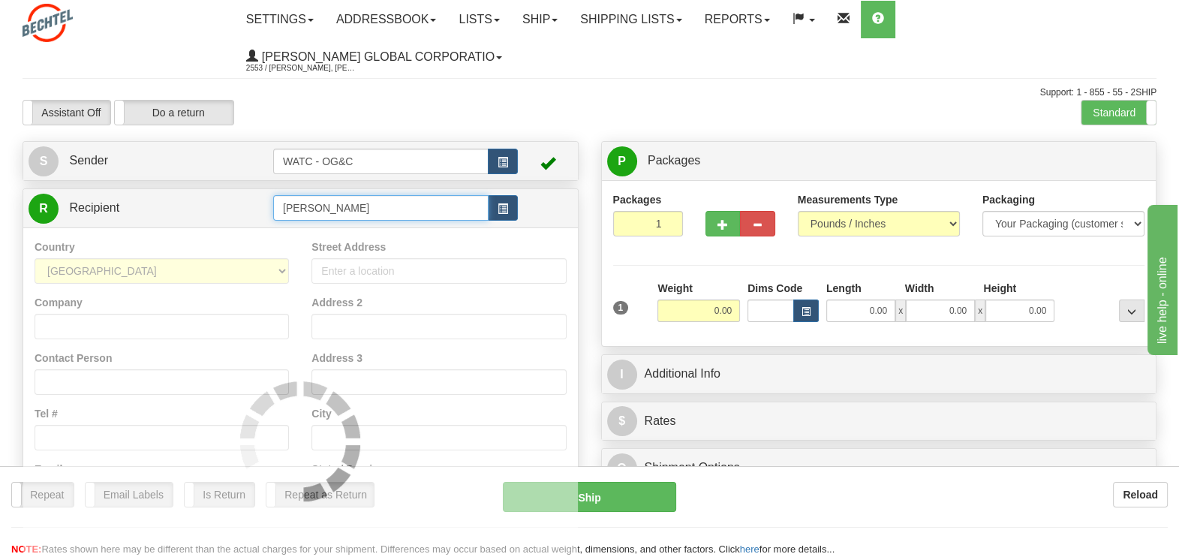
type input "[PERSON_NAME]"
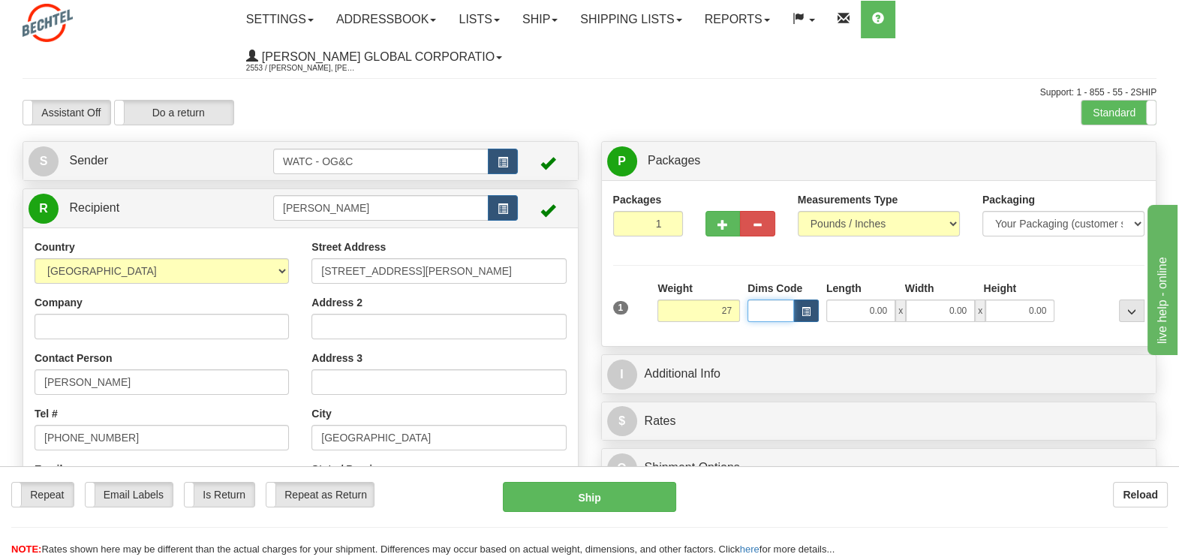
type input "27.00"
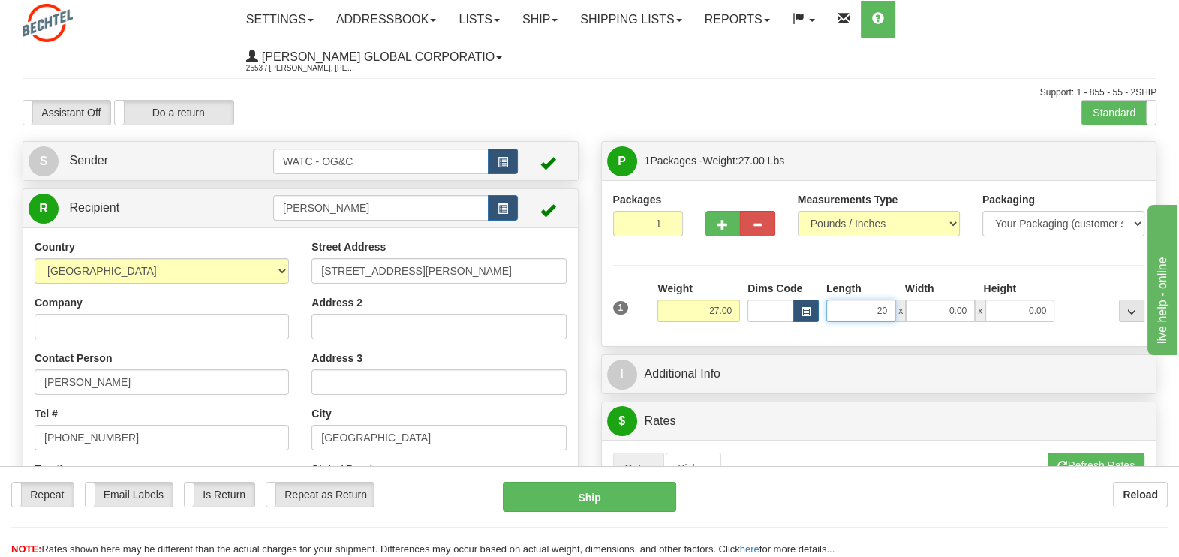
type input "20.00"
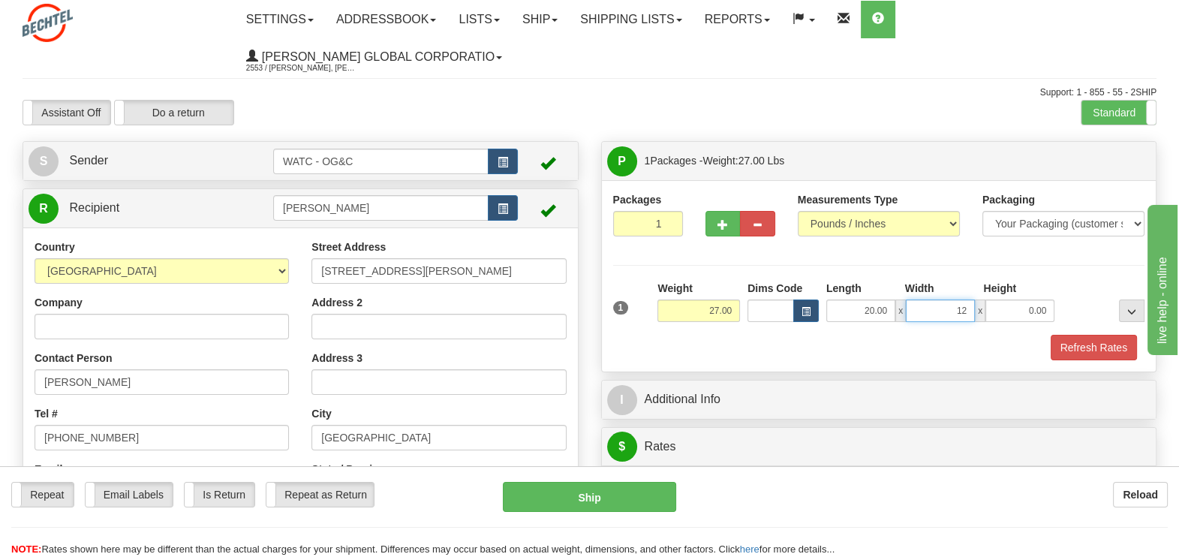
type input "12.00"
type input "32.00"
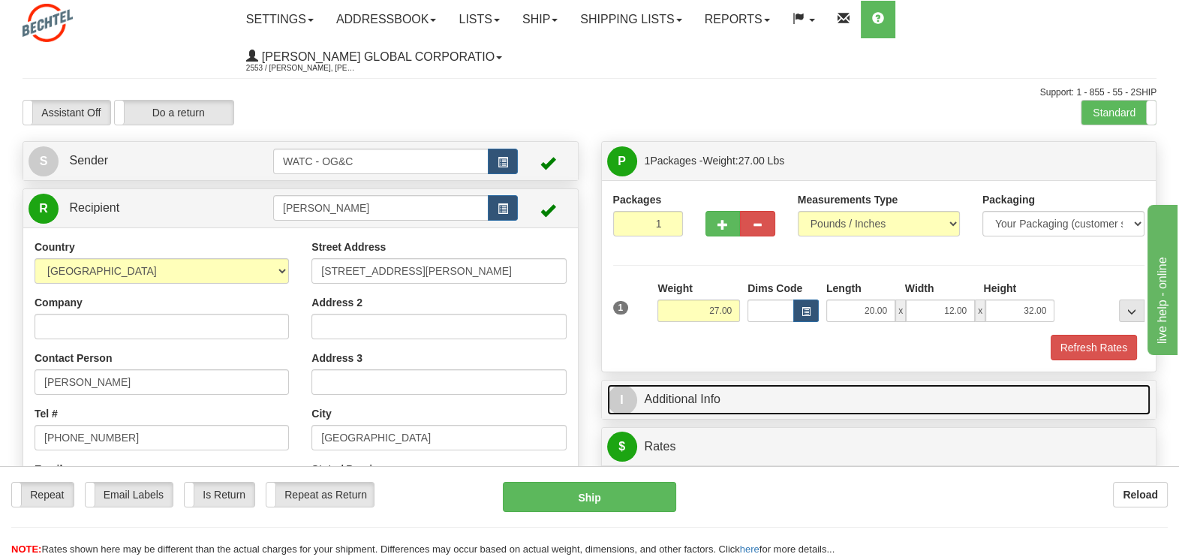
click at [703, 384] on link "I Additional Info" at bounding box center [879, 399] width 544 height 31
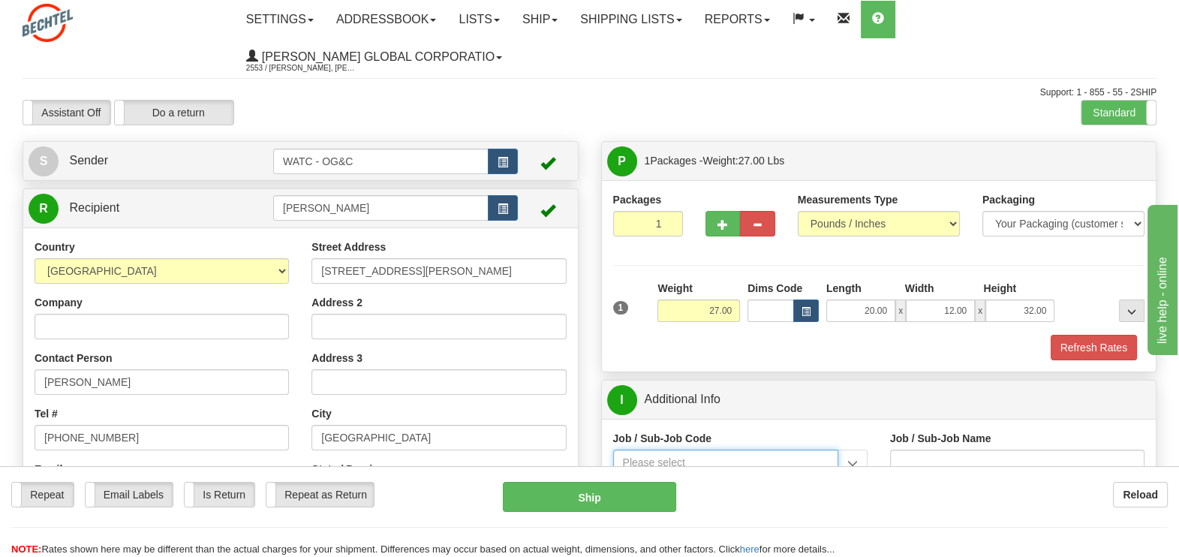
click at [656, 450] on input "Job / Sub-Job Code" at bounding box center [725, 463] width 225 height 26
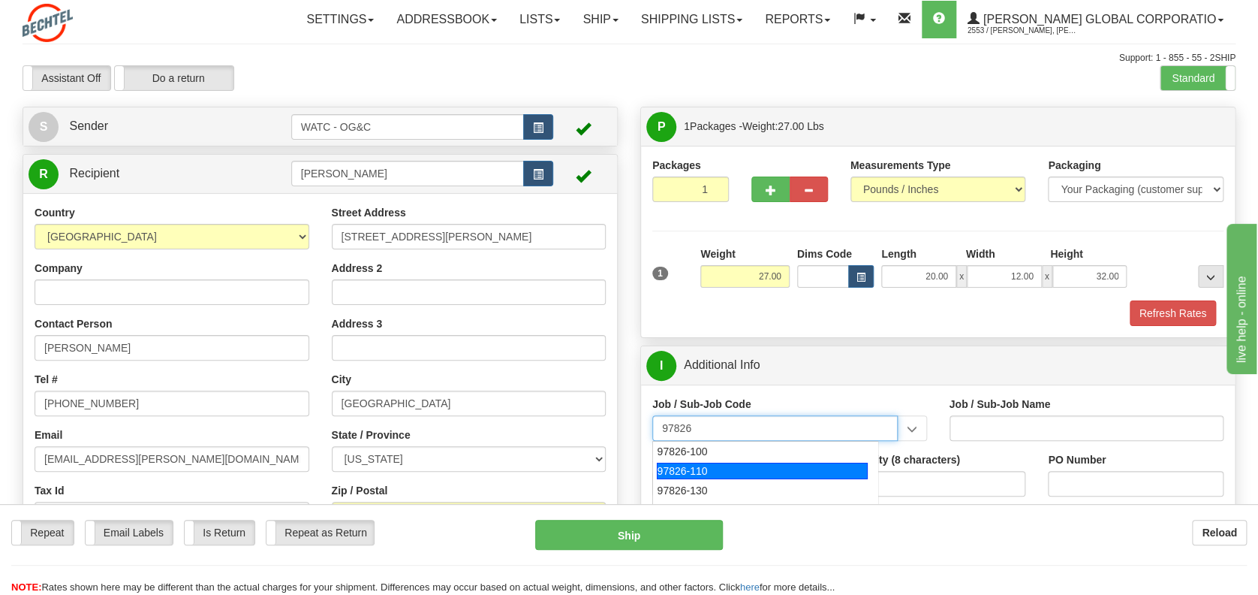
click at [732, 472] on div "97826-110" at bounding box center [762, 470] width 211 height 17
type input "97826-110"
type input "TALENT GROWTH FUND - CORPORATE PC TRAINING WORKSH"
type input "97826-110"
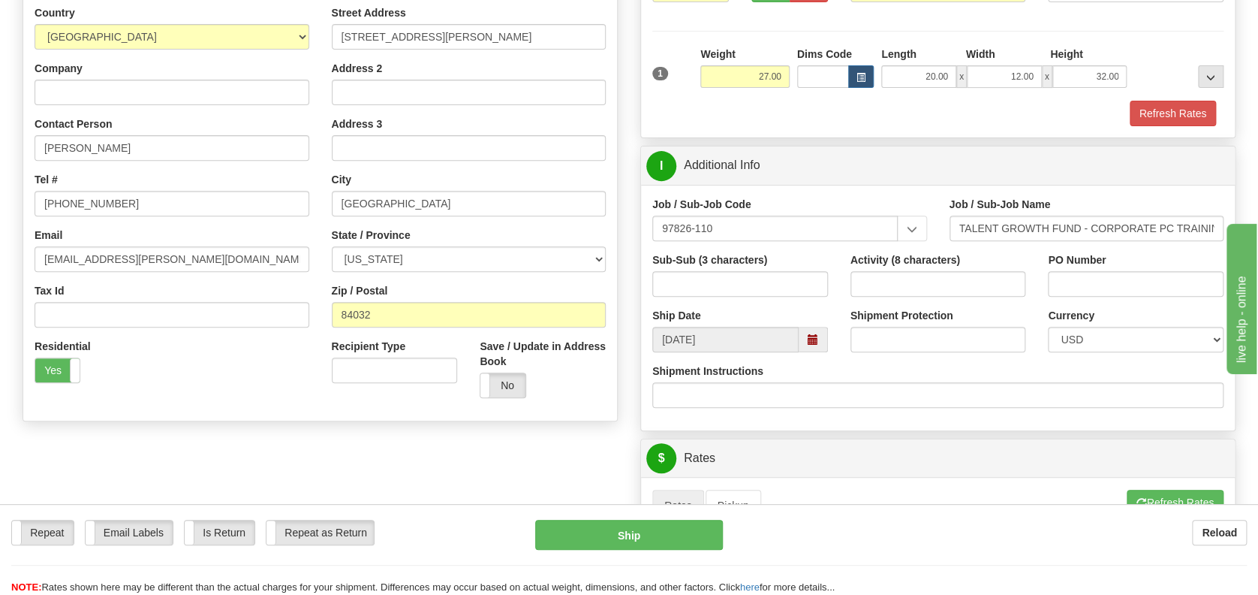
scroll to position [300, 0]
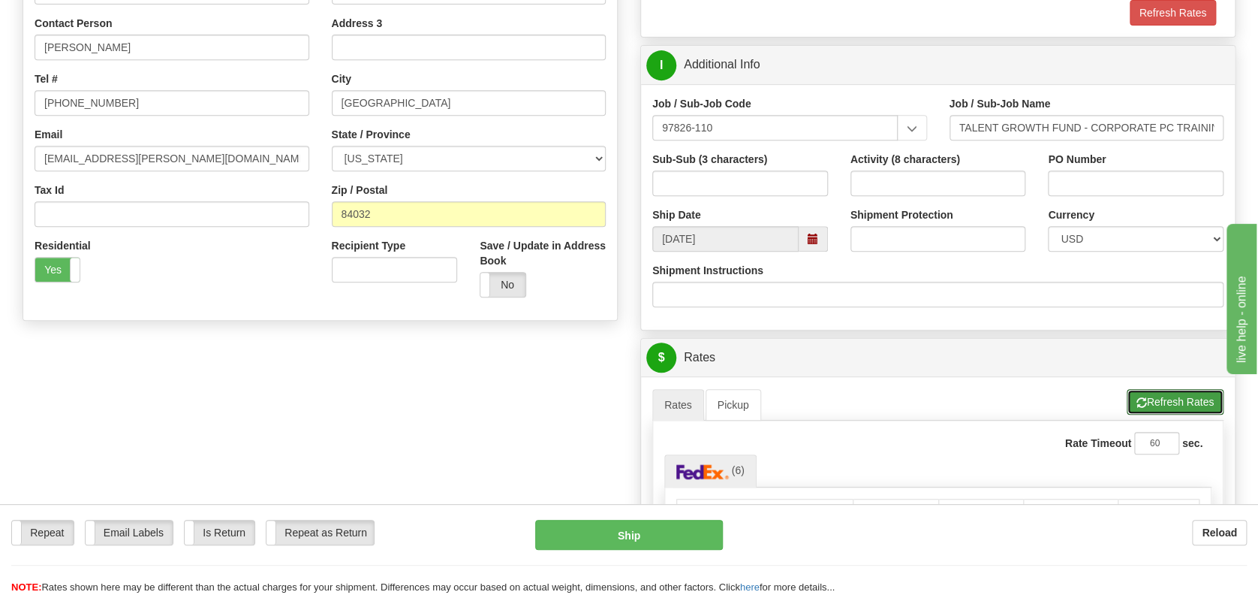
click at [1166, 396] on button "Refresh Rates" at bounding box center [1175, 402] width 97 height 26
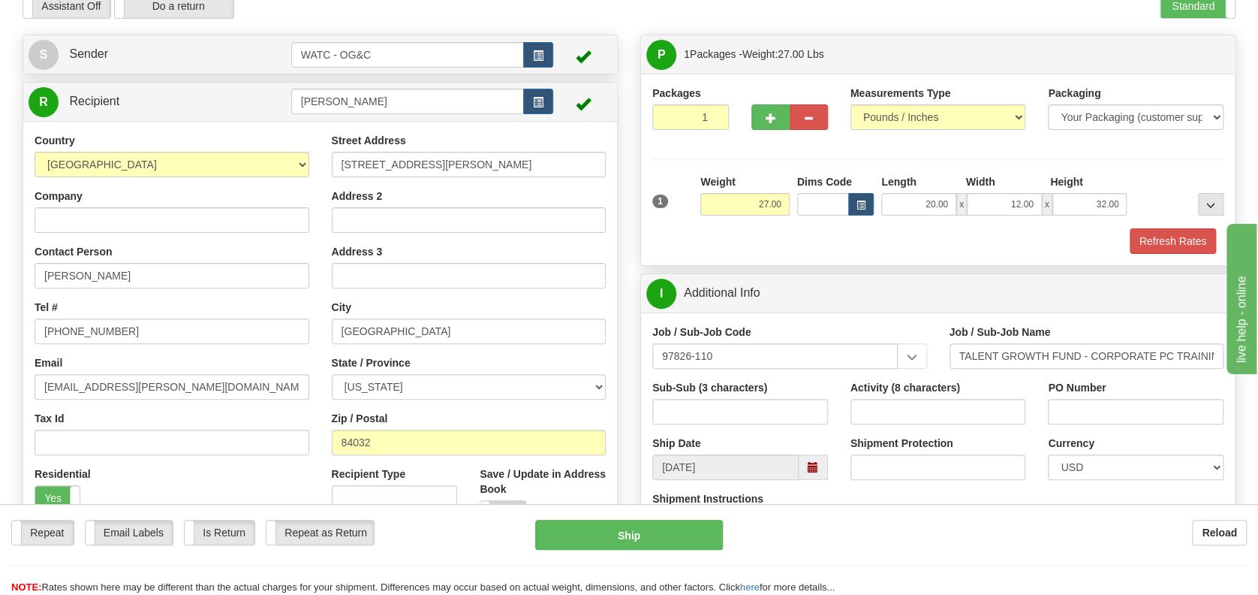
scroll to position [0, 0]
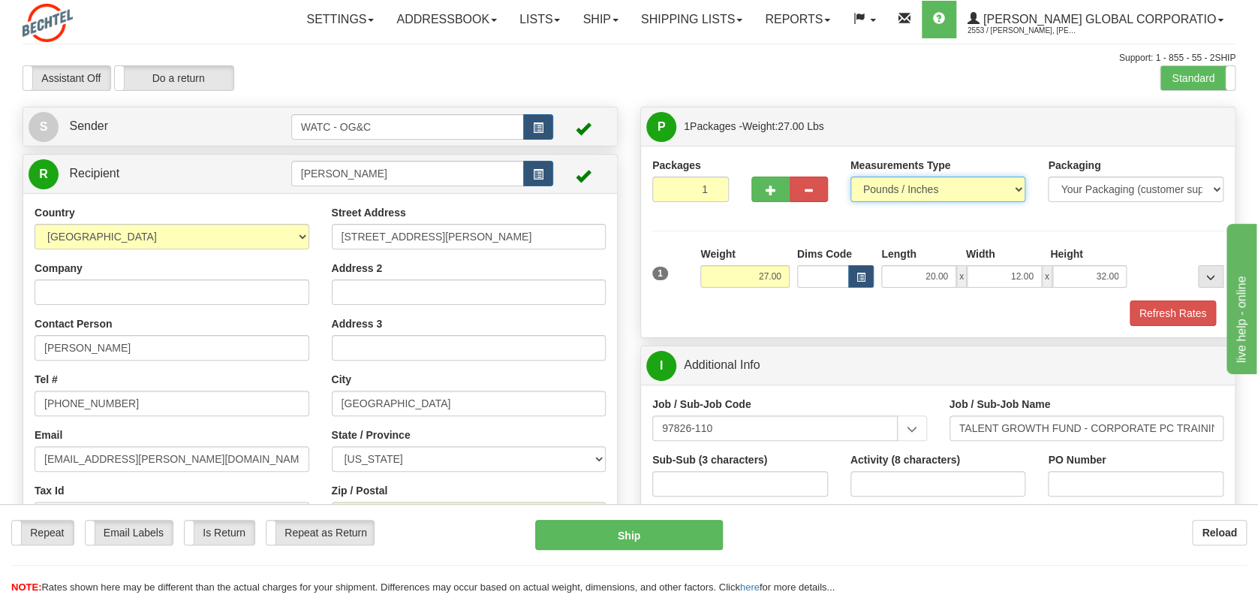
click at [1018, 185] on select "Pounds / Inches Kilograms / Centimeters" at bounding box center [938, 189] width 176 height 26
click at [946, 186] on select "Pounds / Inches Kilograms / Centimeters" at bounding box center [938, 189] width 176 height 26
click at [1124, 180] on select "Your Packaging (customer supplied) Envelope (carrier supplied) Pack (carrier su…" at bounding box center [1136, 189] width 176 height 26
click at [1108, 186] on select "Your Packaging (customer supplied) Envelope (carrier supplied) Pack (carrier su…" at bounding box center [1136, 189] width 176 height 26
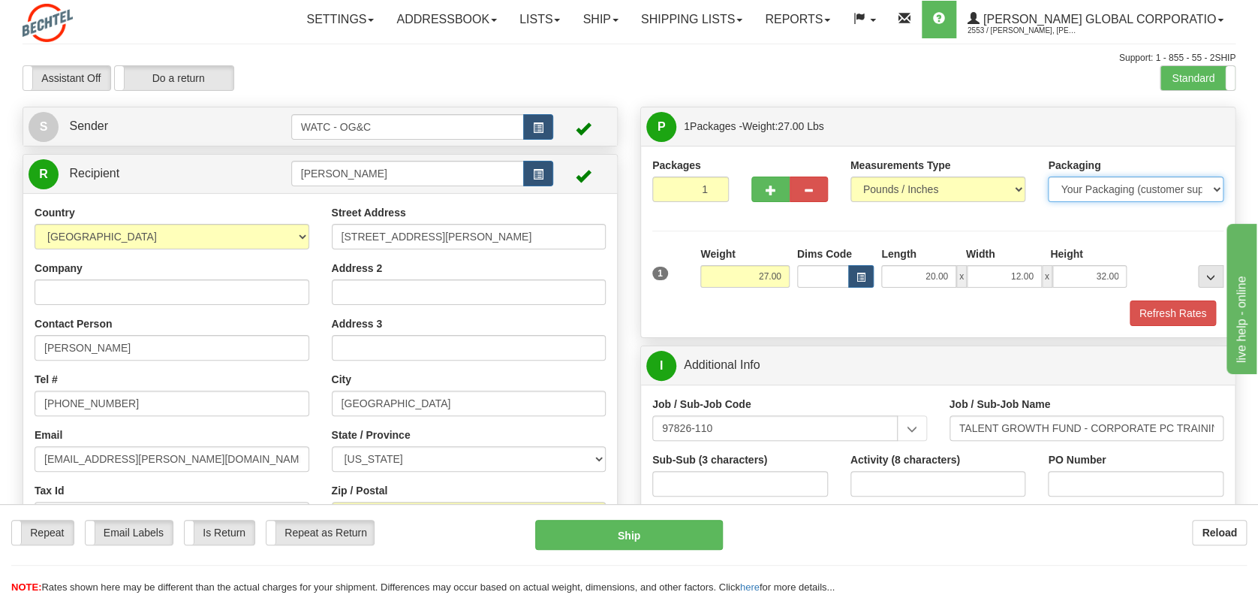
click at [1048, 176] on select "Your Packaging (customer supplied) Envelope (carrier supplied) Pack (carrier su…" at bounding box center [1136, 189] width 176 height 26
click at [1137, 222] on div "Packages 1 1 Measurements Type" at bounding box center [937, 242] width 571 height 168
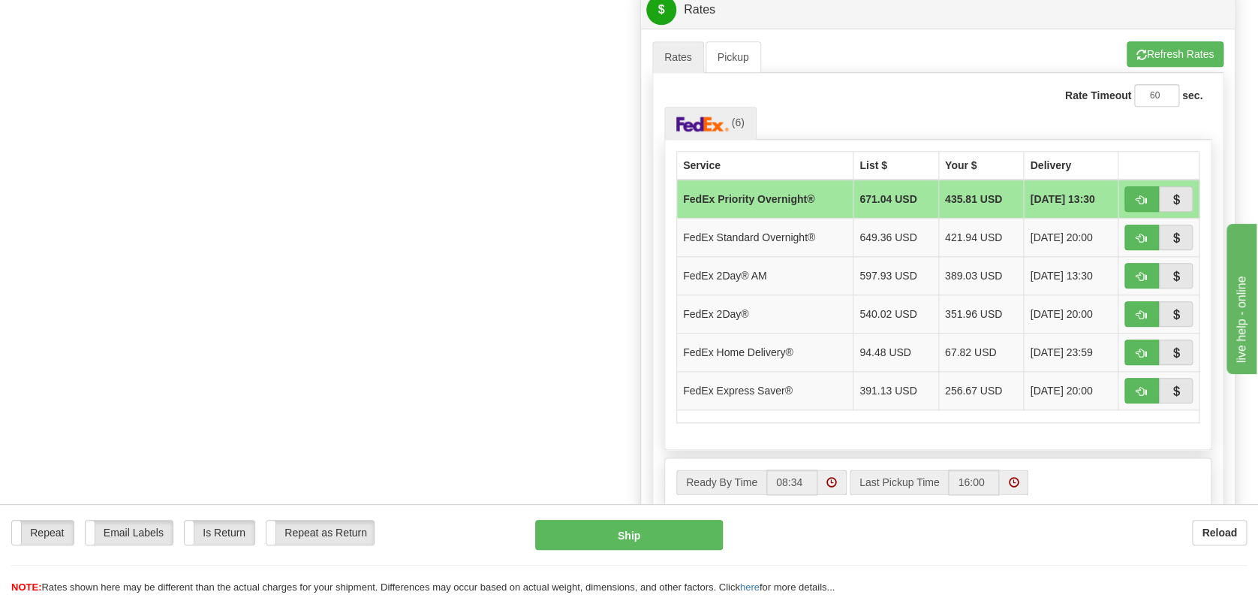
scroll to position [700, 0]
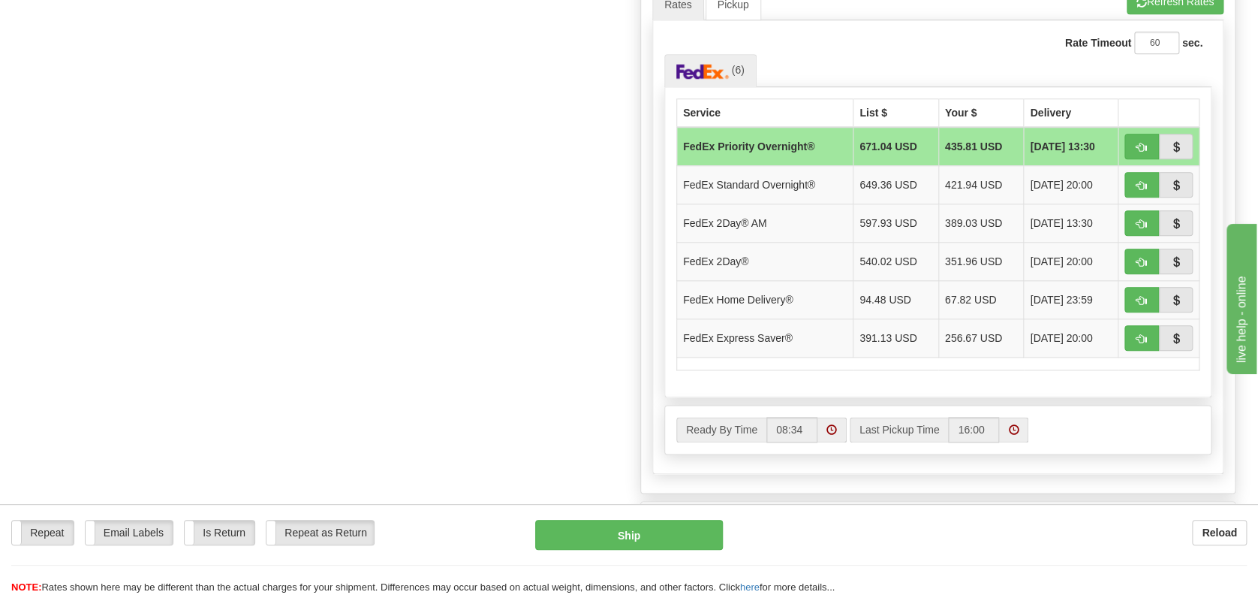
click at [1041, 379] on div "Service List $ Your $ Delivery FedEx Priority Overnight® 671.04 USD 435.81 USD …" at bounding box center [937, 242] width 547 height 310
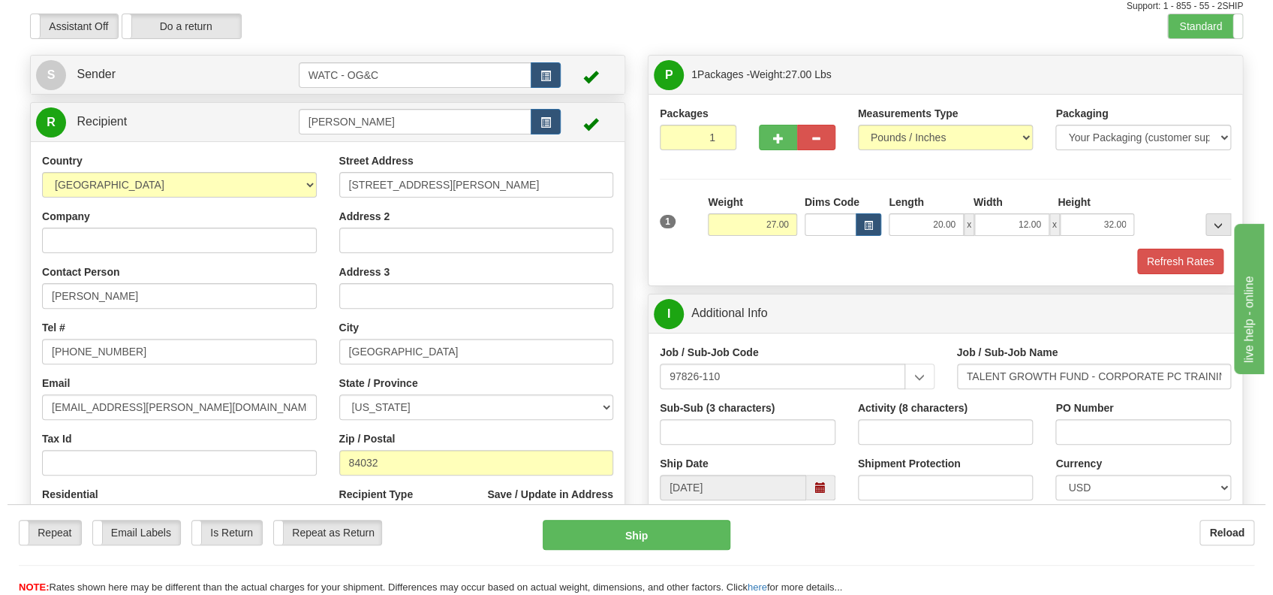
scroll to position [0, 0]
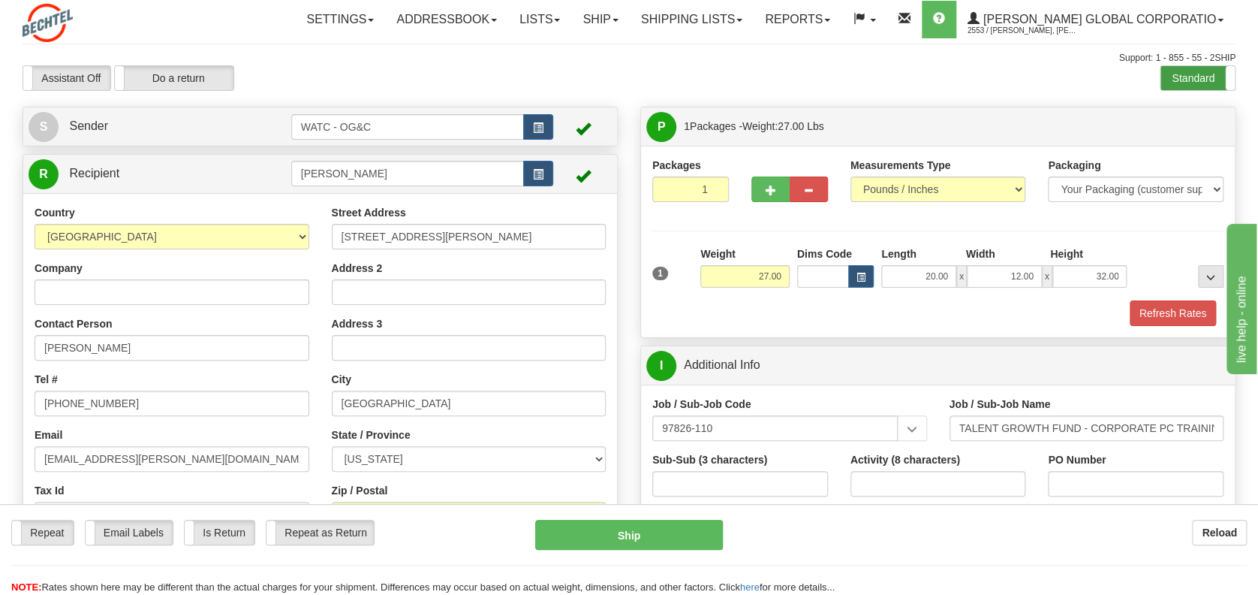
click at [1179, 77] on label "Standard" at bounding box center [1197, 78] width 74 height 24
